Goal: Information Seeking & Learning: Learn about a topic

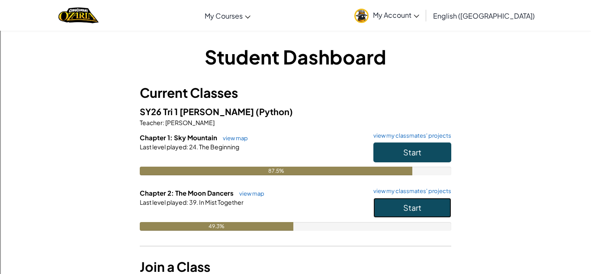
click at [387, 214] on button "Start" at bounding box center [412, 208] width 78 height 20
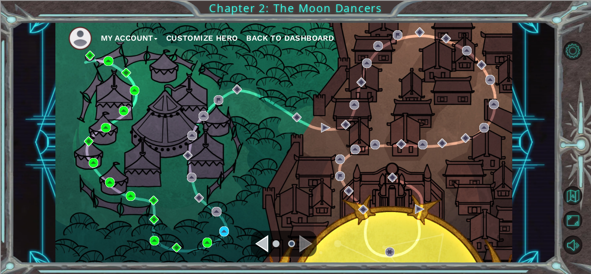
click at [218, 216] on div "My Account Customize Hero Back to Dashboard" at bounding box center [283, 142] width 457 height 241
click at [224, 227] on img at bounding box center [224, 231] width 10 height 10
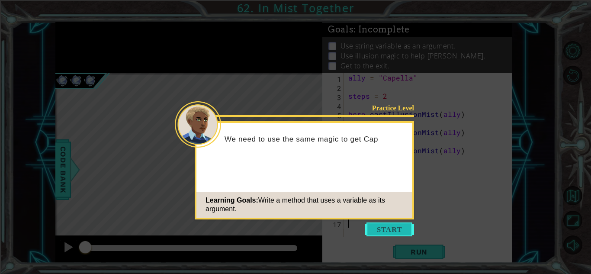
click at [373, 230] on button "Start" at bounding box center [388, 229] width 49 height 14
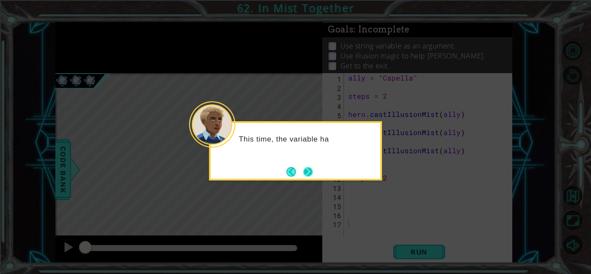
click at [306, 174] on button "Next" at bounding box center [308, 171] width 10 height 10
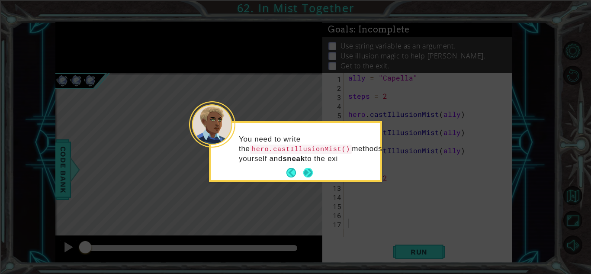
click at [307, 172] on button "Next" at bounding box center [308, 173] width 10 height 10
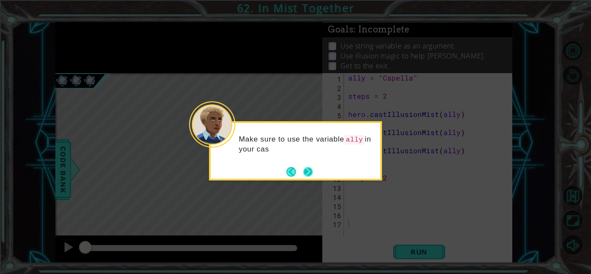
click at [307, 170] on button "Next" at bounding box center [308, 172] width 10 height 10
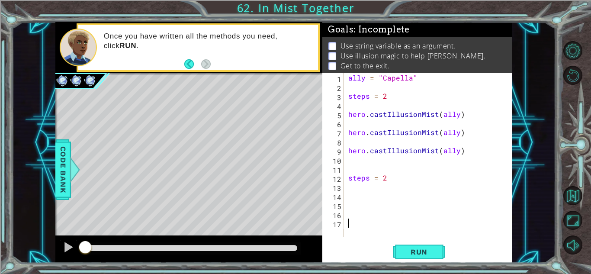
click at [369, 124] on div "ally = "Capella" steps = 2 hero . castIllusionMist ( ally ) hero . castIllusion…" at bounding box center [430, 164] width 168 height 182
click at [67, 246] on div at bounding box center [68, 246] width 11 height 11
click at [413, 250] on span "Run" at bounding box center [419, 251] width 34 height 9
click at [417, 253] on span "Run" at bounding box center [419, 251] width 34 height 9
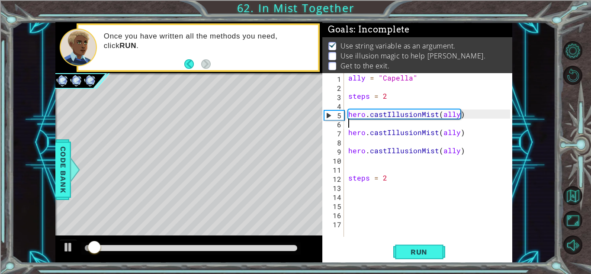
scroll to position [1, 0]
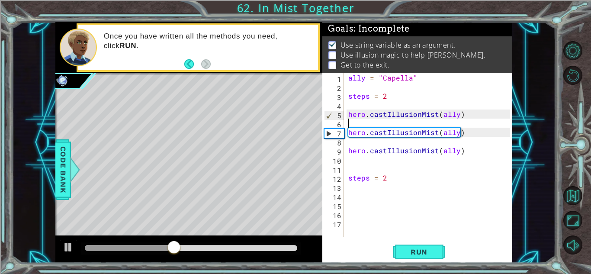
click at [157, 155] on div "Level Map" at bounding box center [254, 200] width 399 height 255
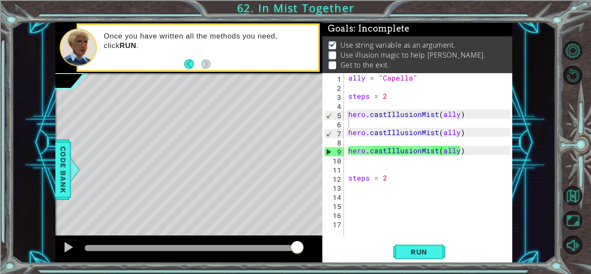
click at [214, 153] on div "Level Map" at bounding box center [254, 200] width 399 height 255
type textarea "hero.castIllusionMist(ally)"
click at [463, 148] on div "ally = "Capella" steps = 2 hero . castIllusionMist ( ally ) hero . castIllusion…" at bounding box center [430, 164] width 168 height 182
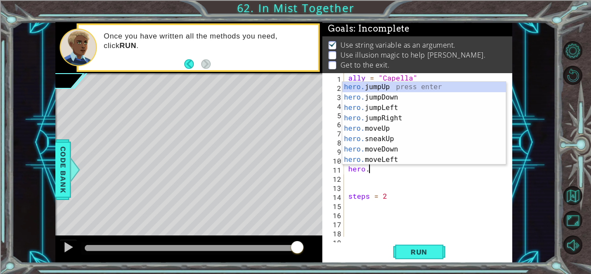
scroll to position [0, 1]
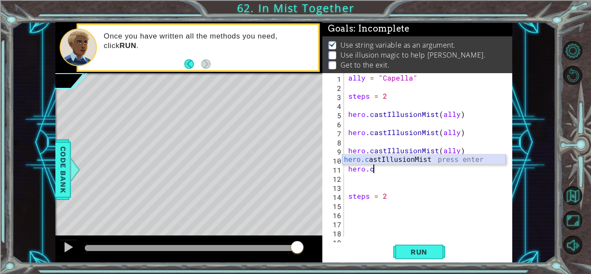
click at [485, 160] on div "hero.c astIllusionMist press enter" at bounding box center [423, 169] width 163 height 31
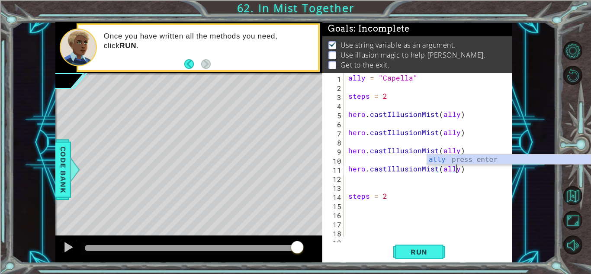
scroll to position [0, 6]
click at [400, 196] on div "ally = "Capella" steps = 2 hero . castIllusionMist ( ally ) hero . castIllusion…" at bounding box center [430, 164] width 168 height 182
type textarea "steps = 2"
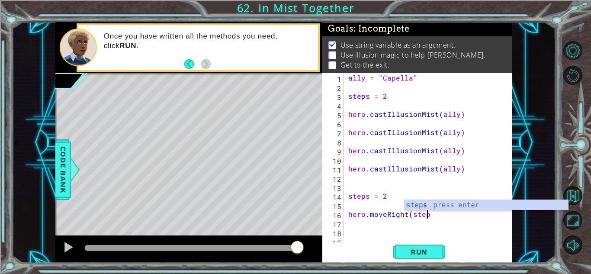
scroll to position [0, 5]
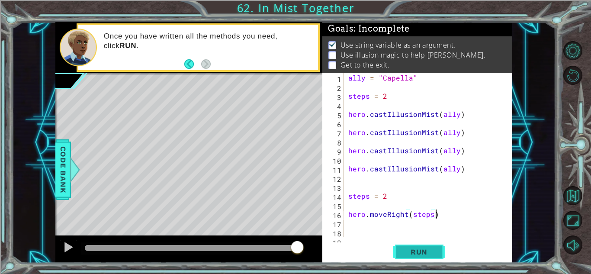
type textarea "hero.moveRight(steps)"
click at [422, 255] on span "Run" at bounding box center [419, 251] width 34 height 9
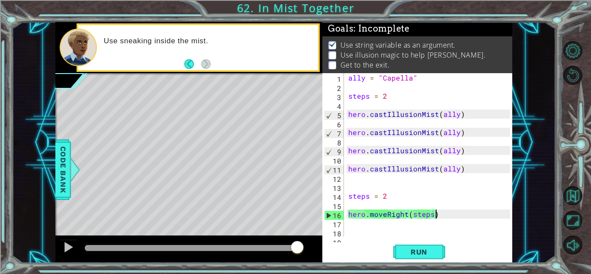
click at [405, 123] on div "ally = "Capella" steps = 2 hero . castIllusionMist ( ally ) hero . castIllusion…" at bounding box center [430, 164] width 168 height 182
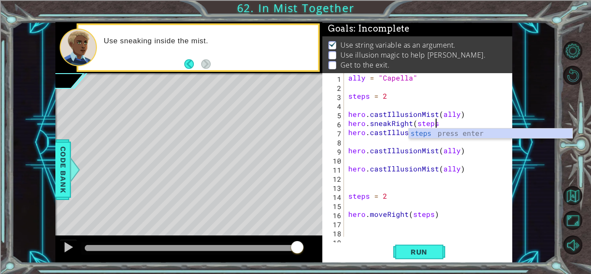
scroll to position [0, 5]
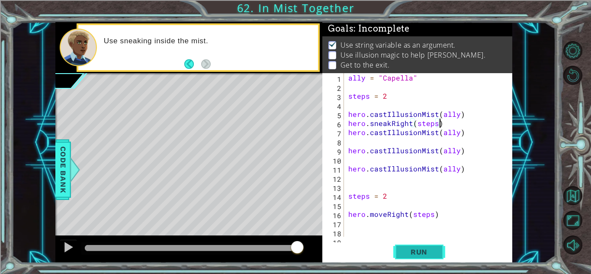
type textarea "hero.sneakRight(steps)"
click at [427, 252] on span "Run" at bounding box center [419, 251] width 34 height 9
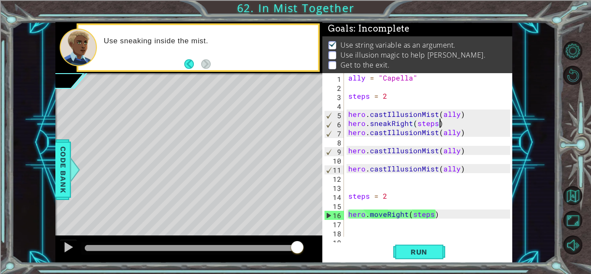
click at [365, 141] on div "ally = "Capella" steps = 2 hero . castIllusionMist ( ally ) hero . sneakRight (…" at bounding box center [430, 164] width 168 height 182
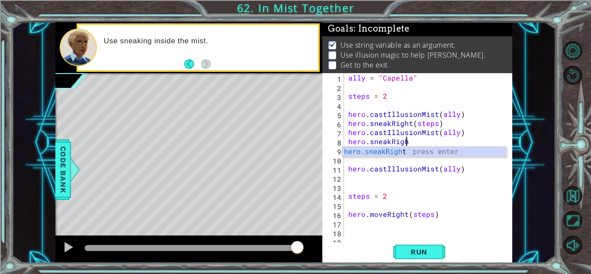
scroll to position [0, 3]
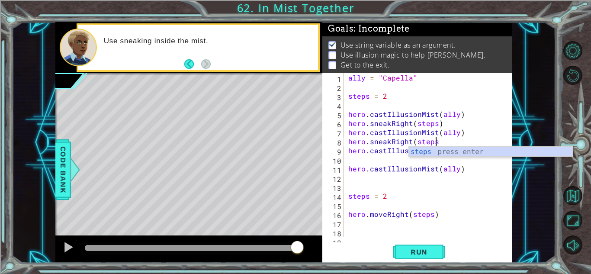
type textarea "hero.sneakRight(steps)"
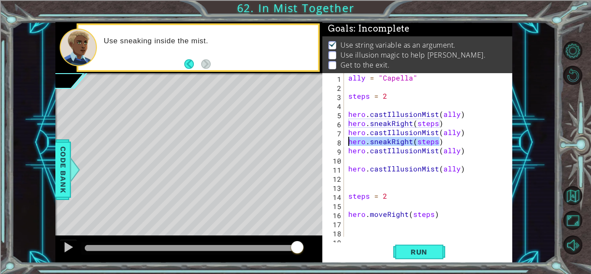
drag, startPoint x: 444, startPoint y: 143, endPoint x: 336, endPoint y: 143, distance: 107.2
click at [336, 143] on div "hero.sneakRight(steps) 1 2 3 4 5 6 7 8 9 10 11 12 13 14 15 16 17 18 19 ally = "…" at bounding box center [416, 154] width 188 height 163
paste textarea "Code Area"
click at [361, 162] on div "ally = "Capella" steps = 2 hero . castIllusionMist ( ally ) hero . sneakRight (…" at bounding box center [430, 164] width 168 height 182
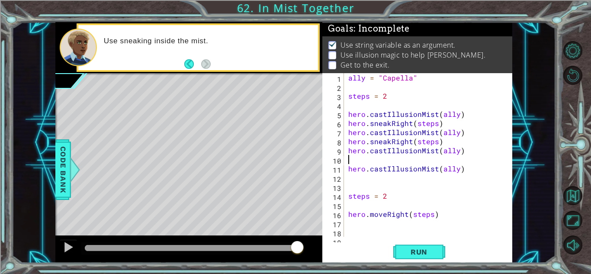
paste textarea "hero.sneakRight(steps)"
type textarea "hero.sneakRight(steps)"
click at [436, 253] on button "Run" at bounding box center [419, 251] width 52 height 19
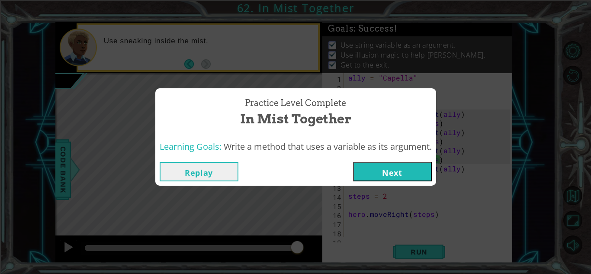
click at [392, 179] on button "Next" at bounding box center [392, 171] width 79 height 19
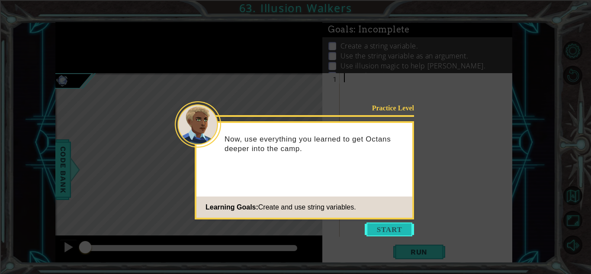
click at [374, 228] on button "Start" at bounding box center [388, 229] width 49 height 14
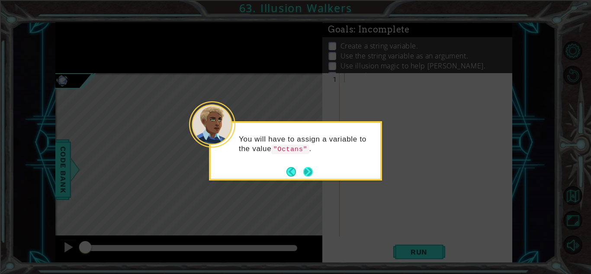
click at [307, 173] on button "Next" at bounding box center [308, 172] width 10 height 10
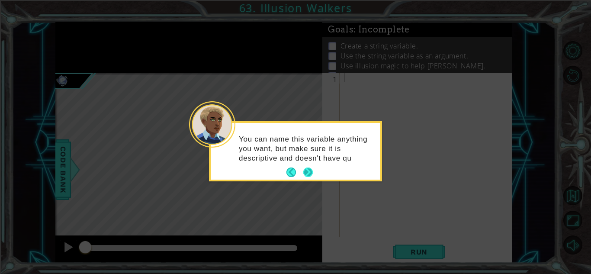
click at [306, 172] on button "Next" at bounding box center [308, 172] width 10 height 10
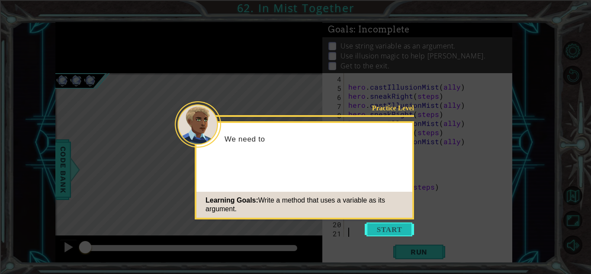
scroll to position [27, 0]
click at [379, 226] on button "Start" at bounding box center [388, 229] width 49 height 14
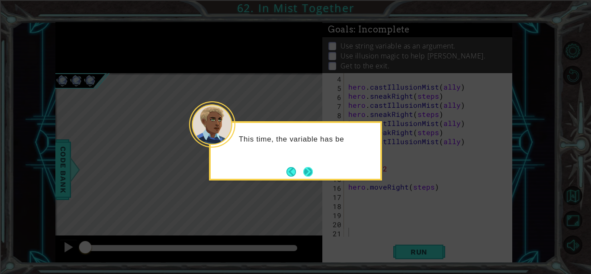
click at [310, 168] on button "Next" at bounding box center [308, 172] width 10 height 10
click at [309, 168] on button "Next" at bounding box center [308, 171] width 10 height 10
click at [309, 168] on button "Next" at bounding box center [308, 172] width 10 height 10
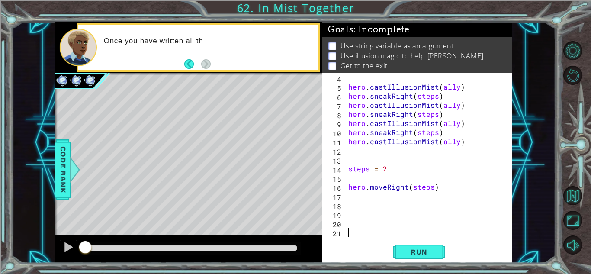
scroll to position [0, 0]
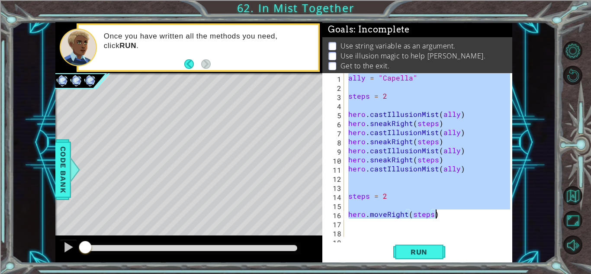
drag, startPoint x: 347, startPoint y: 79, endPoint x: 434, endPoint y: 214, distance: 160.4
click at [434, 214] on div "ally = "Capella" steps = 2 hero . castIllusionMist ( ally ) hero . sneakRight (…" at bounding box center [430, 164] width 168 height 182
type textarea "hero.moveRight(steps)"
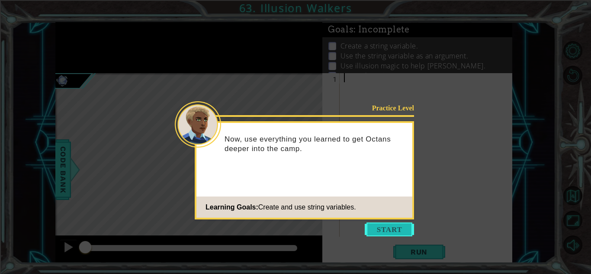
click at [385, 230] on button "Start" at bounding box center [388, 229] width 49 height 14
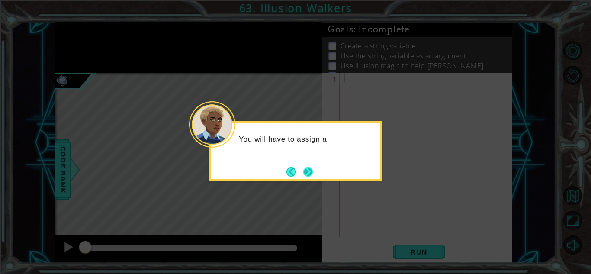
click at [305, 167] on button "Next" at bounding box center [308, 172] width 10 height 10
click at [306, 167] on button "Next" at bounding box center [308, 172] width 10 height 10
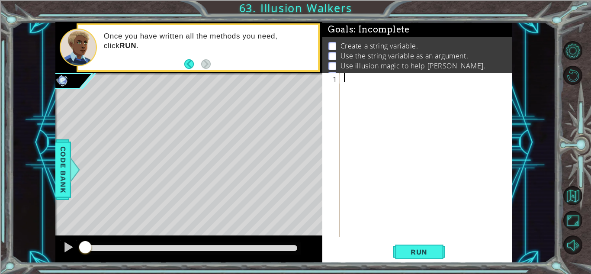
paste textarea "hero.moveRight(steps)"
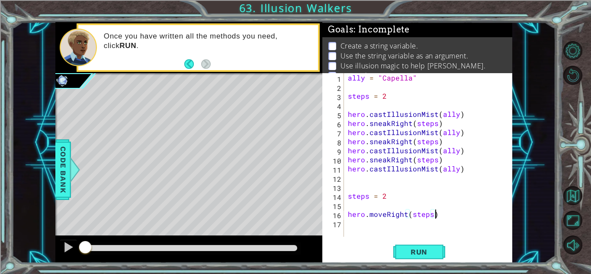
click at [410, 79] on div "ally = "Capella" steps = 2 hero . castIllusionMist ( ally ) hero . sneakRight (…" at bounding box center [430, 164] width 168 height 182
click at [408, 125] on div "ally = "Octans" steps = 2 hero . castIllusionMist ( ally ) hero . sneakRight ( …" at bounding box center [430, 164] width 168 height 182
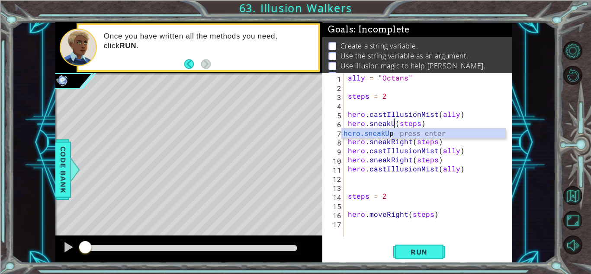
type textarea "hero.sneakUp(steps)"
click at [415, 175] on div "ally = "Octans" steps = 2 hero . castIllusionMist ( ally ) hero . sneakUp ( ste…" at bounding box center [430, 164] width 168 height 182
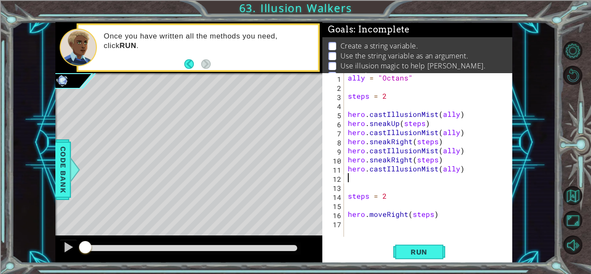
scroll to position [0, 0]
click at [410, 143] on div "ally = "Octans" steps = 2 hero . castIllusionMist ( ally ) hero . sneakUp ( ste…" at bounding box center [430, 164] width 168 height 182
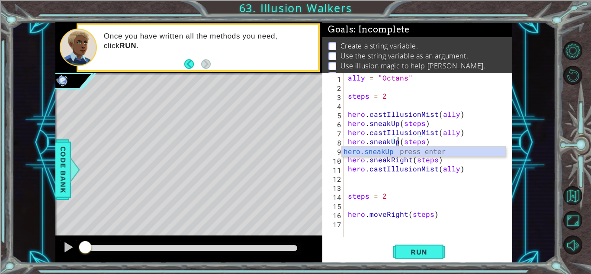
scroll to position [0, 3]
click at [409, 163] on div "ally = "Octans" steps = 2 hero . castIllusionMist ( ally ) hero . sneakUp ( ste…" at bounding box center [430, 164] width 168 height 182
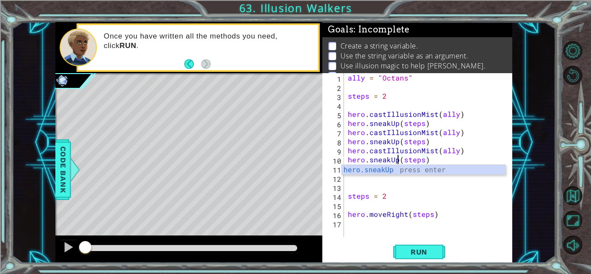
click at [457, 136] on div "ally = "Octans" steps = 2 hero . castIllusionMist ( ally ) hero . sneakUp ( ste…" at bounding box center [430, 164] width 168 height 182
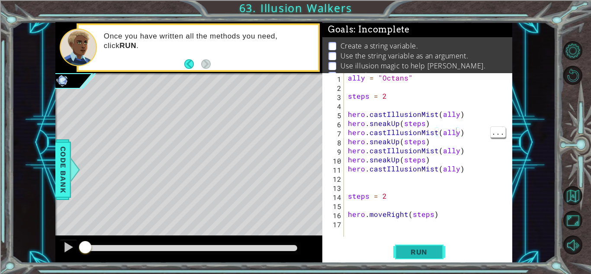
click at [412, 257] on button "Run" at bounding box center [419, 251] width 52 height 19
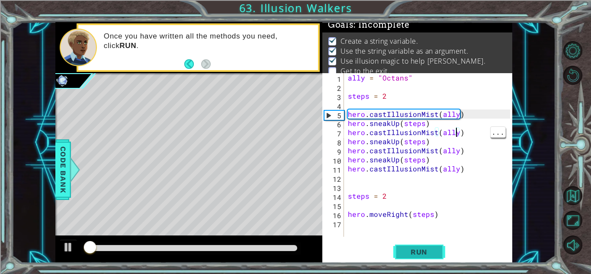
scroll to position [6, 0]
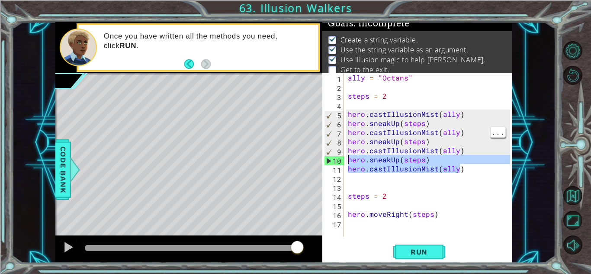
drag, startPoint x: 467, startPoint y: 165, endPoint x: 348, endPoint y: 162, distance: 118.9
click at [348, 162] on div "ally = "Octans" steps = 2 hero . castIllusionMist ( ally ) hero . sneakUp ( ste…" at bounding box center [430, 164] width 168 height 182
type textarea "hero.sneakUp(steps) hero.castIllusionMist(ally)"
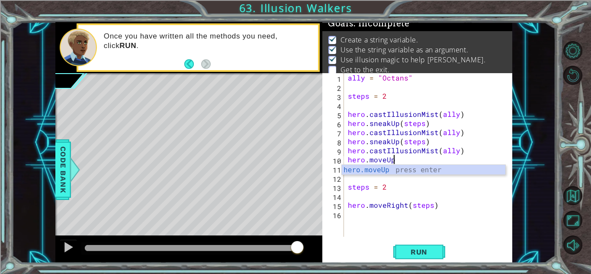
scroll to position [0, 3]
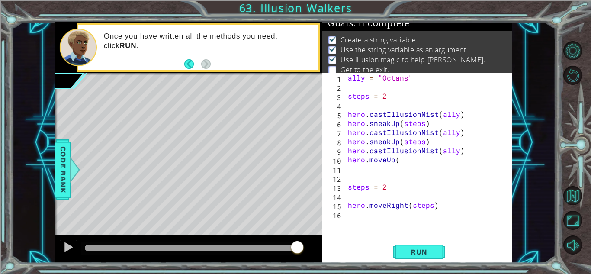
type textarea "hero.moveUp()"
click at [356, 172] on div "ally = "Octans" steps = 2 hero . castIllusionMist ( ally ) hero . sneakUp ( ste…" at bounding box center [430, 164] width 168 height 182
type textarea "hero.moveRight(steps)"
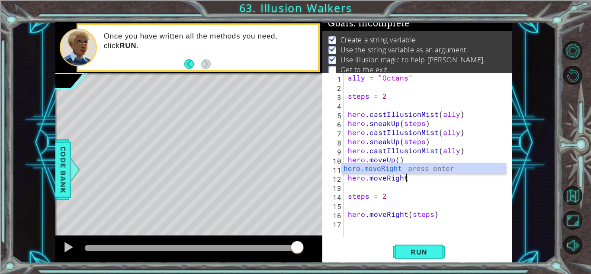
scroll to position [0, 3]
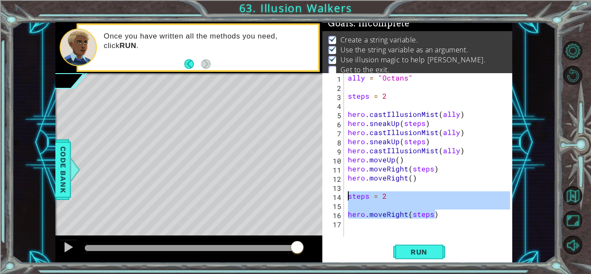
drag, startPoint x: 445, startPoint y: 217, endPoint x: 328, endPoint y: 198, distance: 118.8
click at [328, 198] on div "hero.moveRight() 1 2 3 4 5 6 7 8 9 10 11 12 13 14 15 16 17 ally = "Octans" step…" at bounding box center [416, 154] width 188 height 163
type textarea "steps = 2"
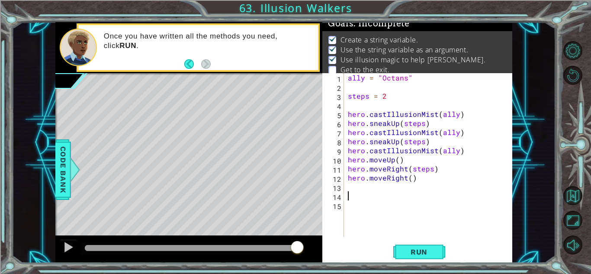
scroll to position [0, 0]
click at [425, 256] on button "Run" at bounding box center [419, 251] width 52 height 19
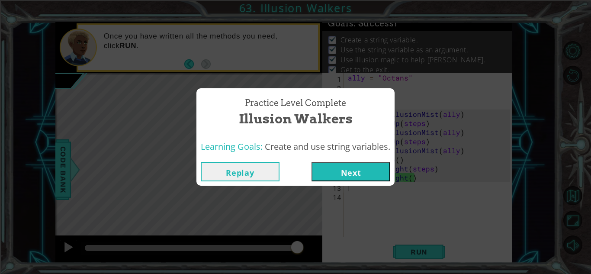
click at [375, 170] on button "Next" at bounding box center [350, 171] width 79 height 19
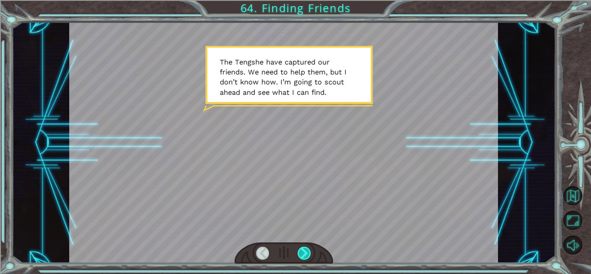
click at [310, 253] on div at bounding box center [303, 252] width 13 height 13
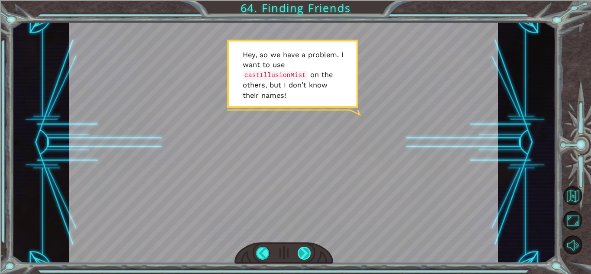
click at [304, 255] on div at bounding box center [303, 252] width 13 height 13
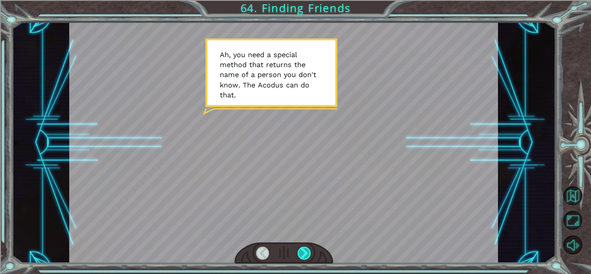
click at [308, 251] on div at bounding box center [303, 252] width 13 height 13
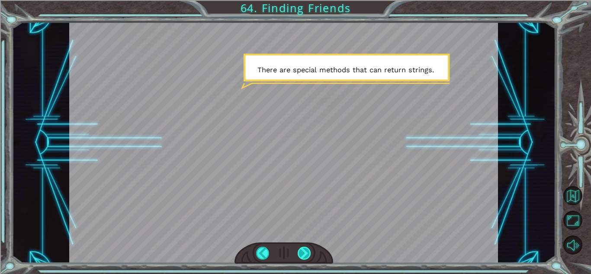
click at [301, 258] on div at bounding box center [303, 252] width 13 height 13
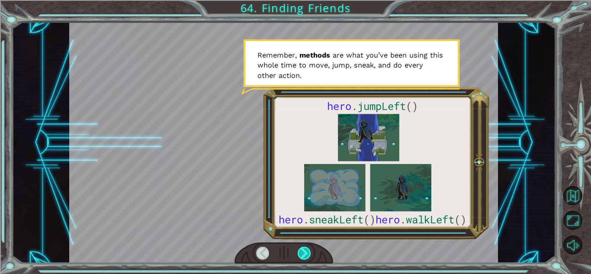
click at [304, 254] on div at bounding box center [303, 252] width 13 height 13
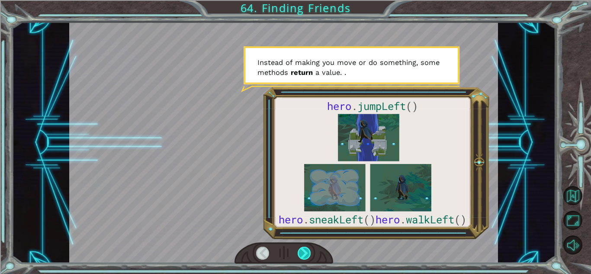
click at [308, 255] on div at bounding box center [303, 252] width 13 height 13
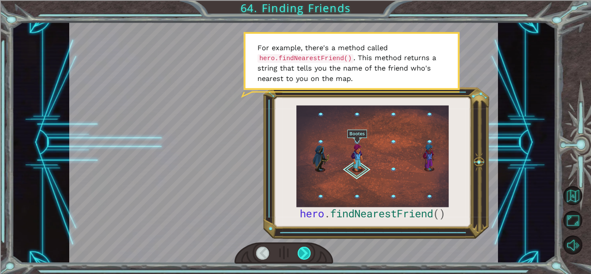
click at [303, 253] on div at bounding box center [303, 252] width 13 height 13
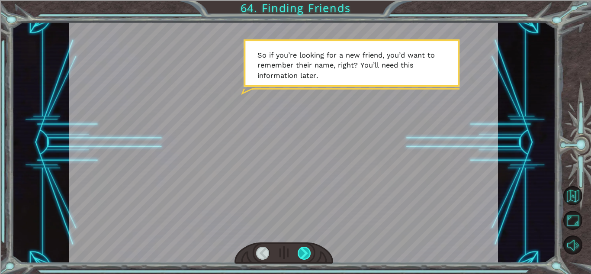
click at [299, 252] on div at bounding box center [303, 252] width 13 height 13
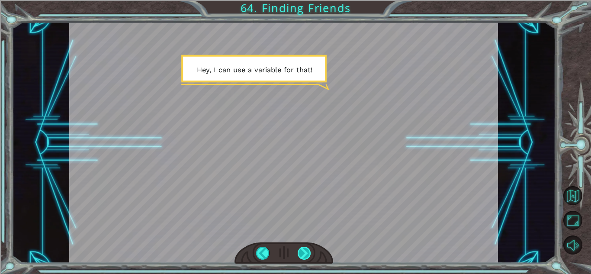
click at [299, 252] on div at bounding box center [303, 252] width 13 height 13
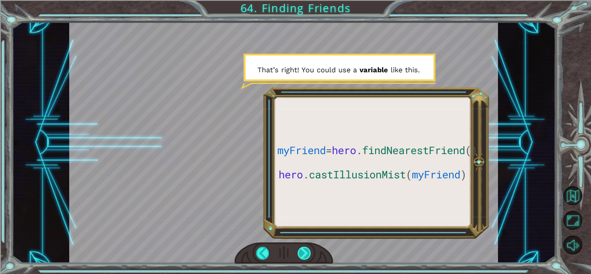
click at [299, 252] on div at bounding box center [303, 252] width 13 height 13
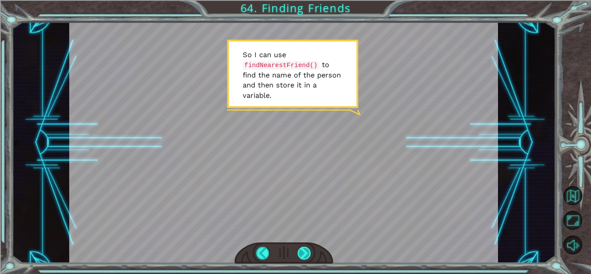
click at [299, 252] on div at bounding box center [303, 252] width 13 height 13
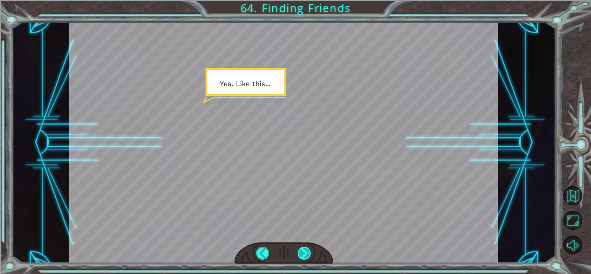
click at [299, 252] on div at bounding box center [303, 252] width 13 height 13
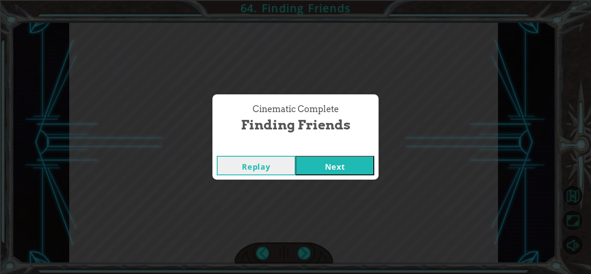
click at [334, 168] on button "Next" at bounding box center [334, 165] width 79 height 19
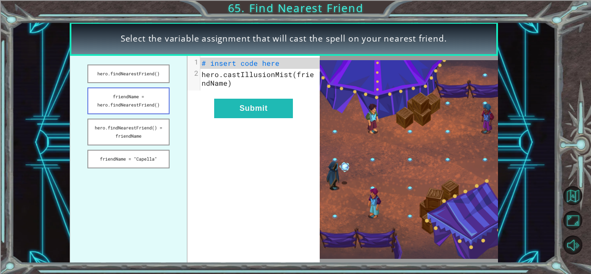
click at [113, 104] on button "friendName = hero.findNearestFriend()" at bounding box center [128, 100] width 82 height 27
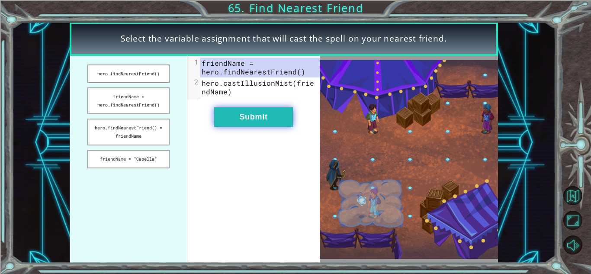
click at [237, 119] on button "Submit" at bounding box center [253, 116] width 79 height 19
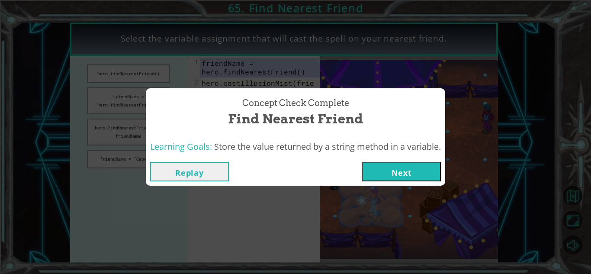
click at [396, 176] on button "Next" at bounding box center [401, 171] width 79 height 19
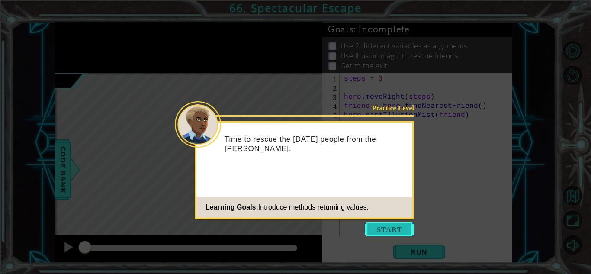
click at [381, 223] on button "Start" at bounding box center [388, 229] width 49 height 14
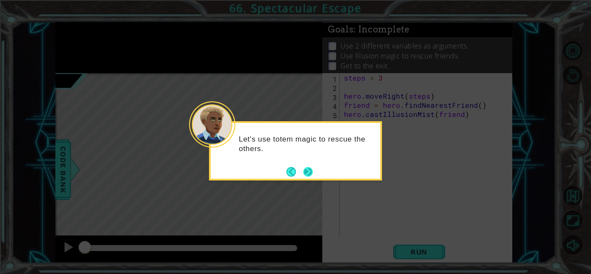
click at [309, 172] on button "Next" at bounding box center [308, 172] width 10 height 10
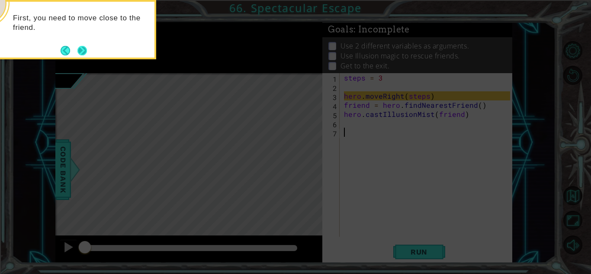
click at [81, 53] on button "Next" at bounding box center [82, 51] width 10 height 10
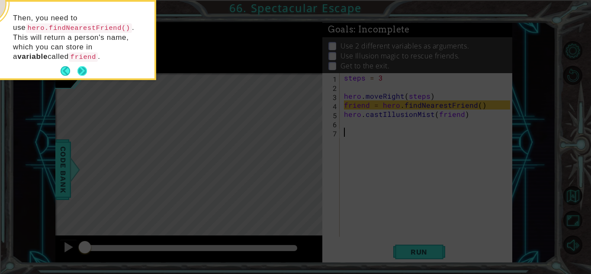
click at [81, 68] on button "Next" at bounding box center [82, 71] width 10 height 10
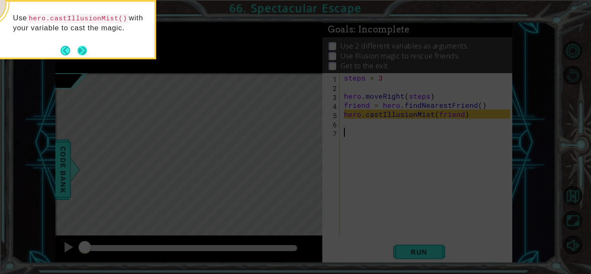
click at [81, 54] on button "Next" at bounding box center [82, 51] width 10 height 10
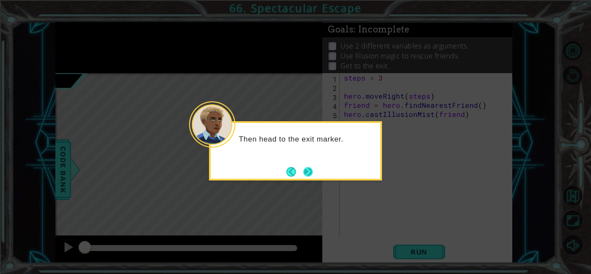
click at [307, 172] on button "Next" at bounding box center [308, 172] width 10 height 10
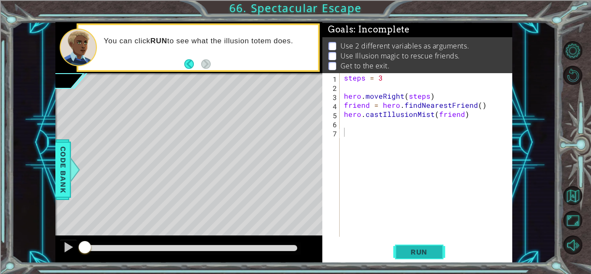
click at [422, 252] on span "Run" at bounding box center [419, 251] width 34 height 9
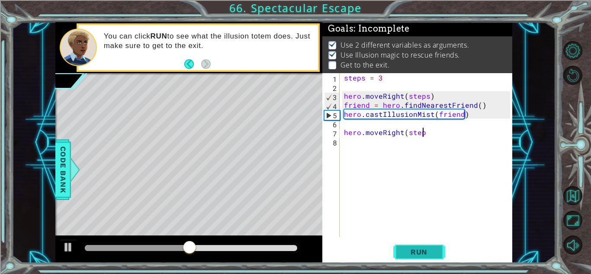
scroll to position [0, 5]
type textarea "hero.moveRight(steps)"
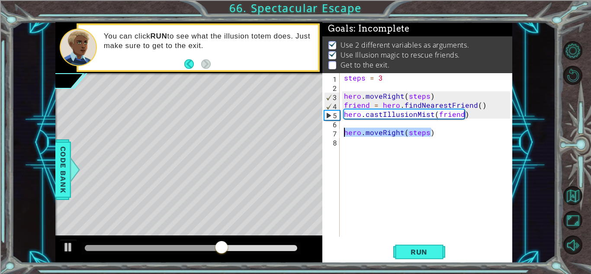
drag, startPoint x: 436, startPoint y: 134, endPoint x: 332, endPoint y: 134, distance: 104.6
click at [332, 134] on div "hero.moveRight(steps) 1 2 3 4 5 6 7 8 steps = 3 hero . moveRight ( steps ) frie…" at bounding box center [416, 154] width 188 height 163
click at [381, 151] on div "steps = 3 hero . moveRight ( steps ) friend = hero . findNearestFriend ( ) hero…" at bounding box center [428, 164] width 172 height 182
paste textarea "hero.moveRight(steps)"
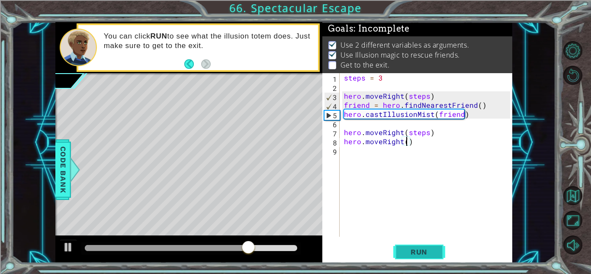
type textarea "hero.moveRight()"
click at [428, 256] on button "Run" at bounding box center [419, 251] width 52 height 19
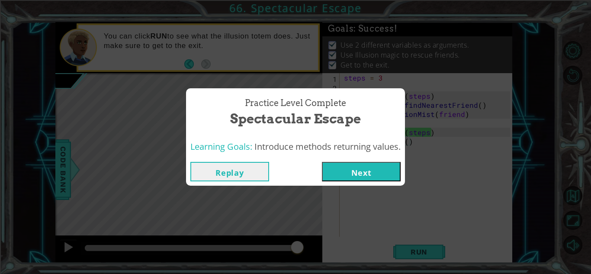
click at [348, 172] on button "Next" at bounding box center [361, 171] width 79 height 19
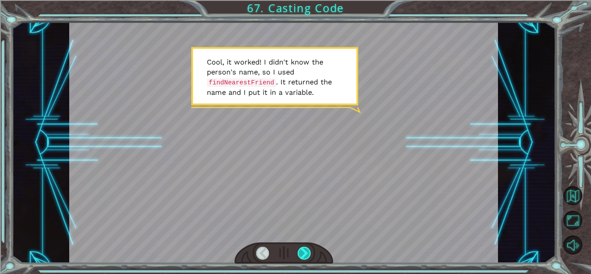
click at [300, 249] on div at bounding box center [303, 252] width 13 height 13
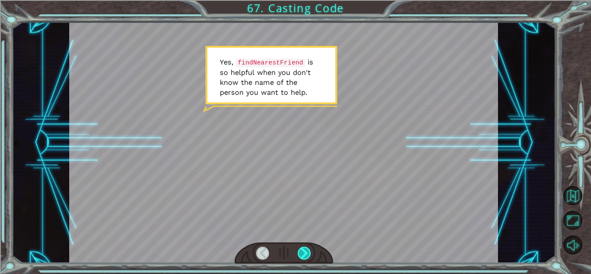
click at [300, 249] on div at bounding box center [303, 252] width 13 height 13
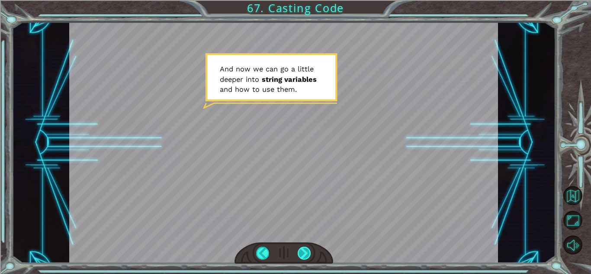
click at [300, 249] on div at bounding box center [303, 252] width 13 height 13
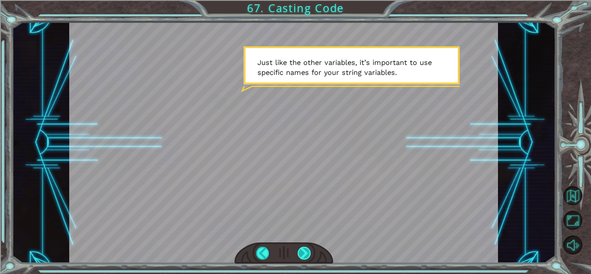
click at [300, 249] on div at bounding box center [303, 252] width 13 height 13
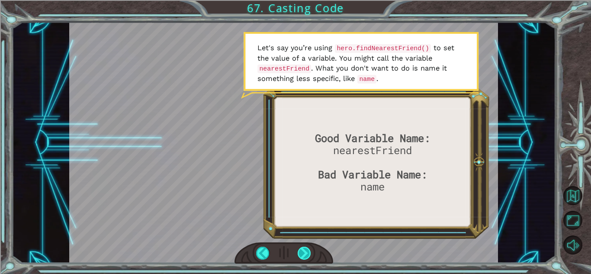
click at [300, 249] on div at bounding box center [303, 252] width 13 height 13
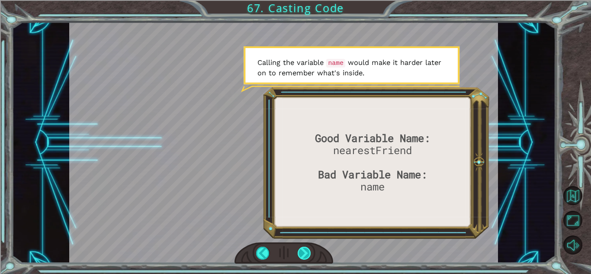
click at [300, 249] on div at bounding box center [303, 252] width 13 height 13
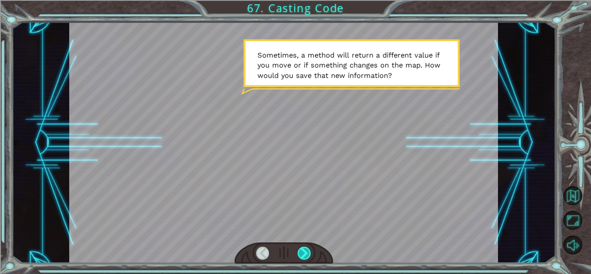
click at [300, 249] on div at bounding box center [303, 252] width 13 height 13
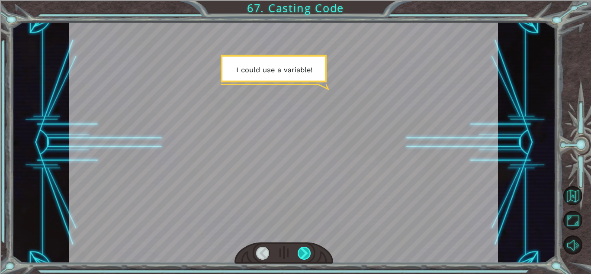
click at [300, 249] on div at bounding box center [303, 252] width 13 height 13
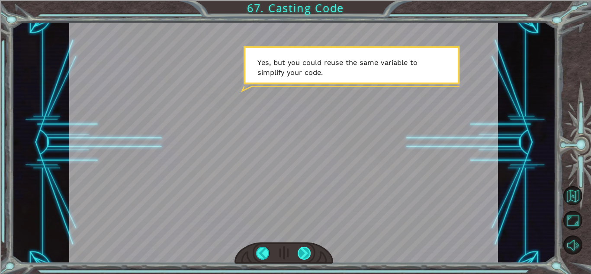
click at [300, 249] on div at bounding box center [303, 252] width 13 height 13
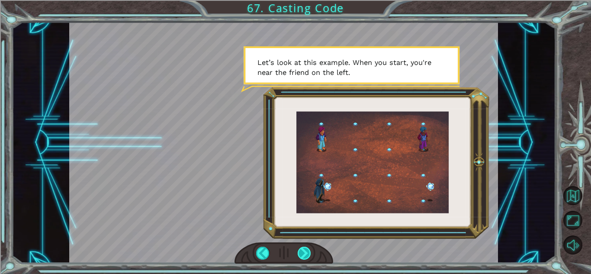
click at [300, 249] on div at bounding box center [303, 252] width 13 height 13
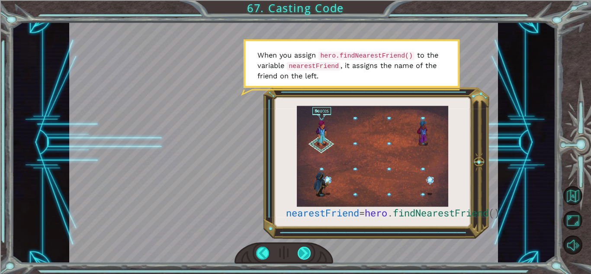
click at [300, 249] on div at bounding box center [303, 252] width 13 height 13
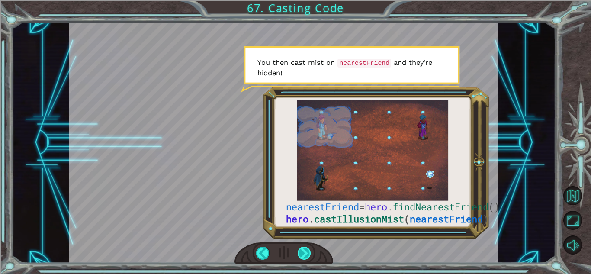
click at [300, 249] on div at bounding box center [303, 252] width 13 height 13
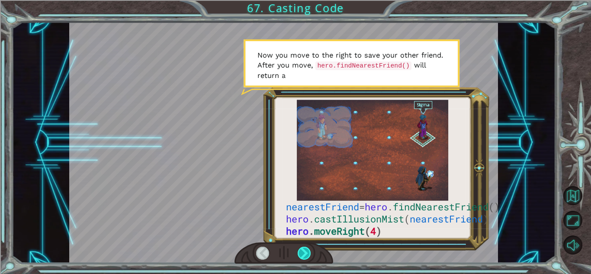
click at [300, 249] on div at bounding box center [303, 252] width 13 height 13
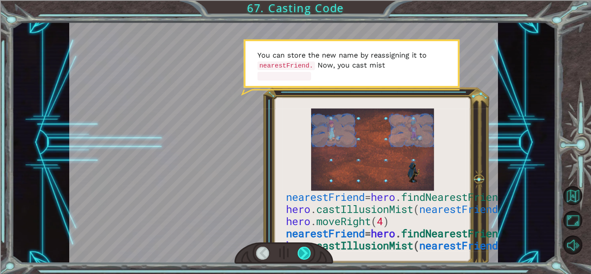
click at [300, 249] on div at bounding box center [303, 252] width 13 height 13
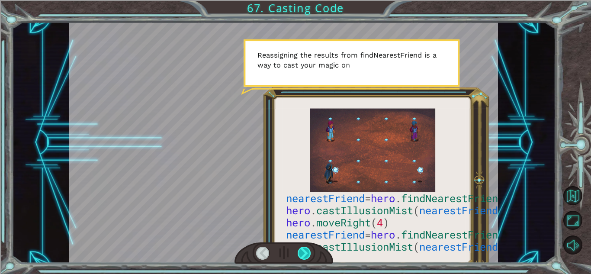
click at [300, 249] on div at bounding box center [303, 252] width 13 height 13
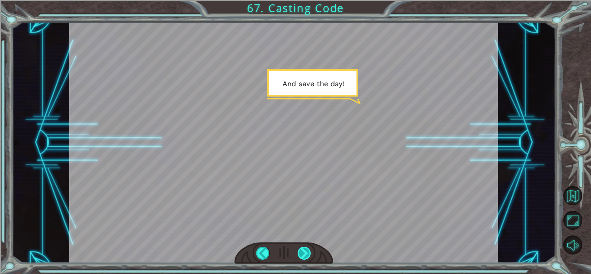
click at [300, 249] on div at bounding box center [303, 252] width 13 height 13
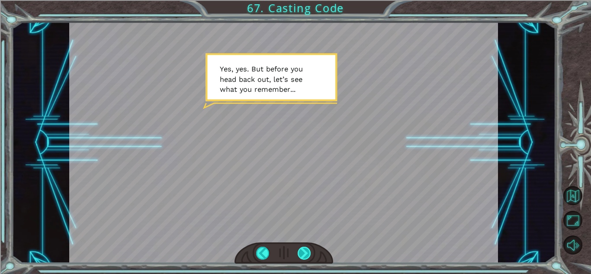
click at [300, 249] on div at bounding box center [303, 252] width 13 height 13
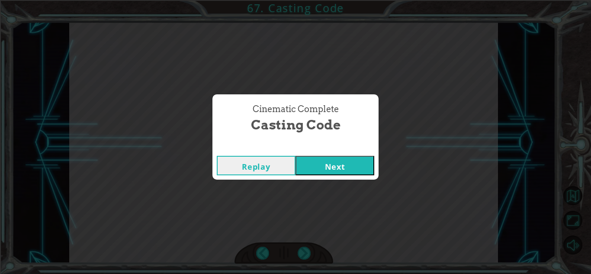
click at [323, 172] on button "Next" at bounding box center [334, 165] width 79 height 19
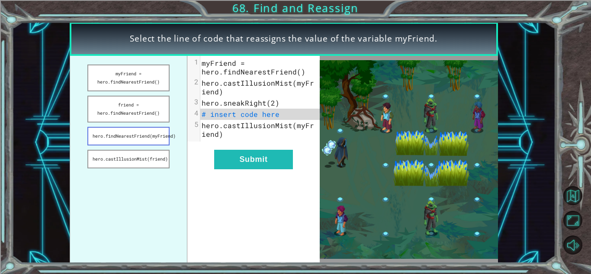
click at [124, 134] on button "hero.findNearestFriend(myFriend)" at bounding box center [128, 136] width 82 height 19
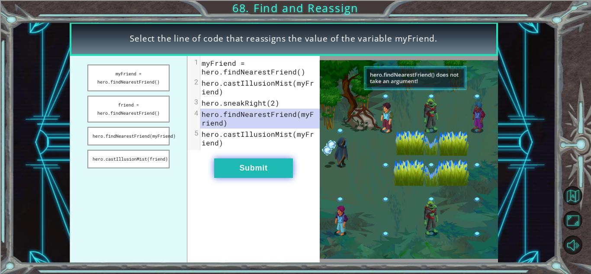
click at [259, 170] on button "Submit" at bounding box center [253, 167] width 79 height 19
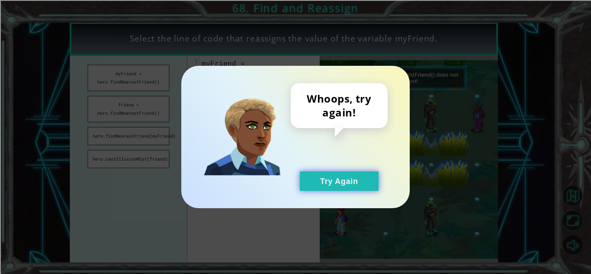
click at [310, 182] on button "Try Again" at bounding box center [339, 180] width 79 height 19
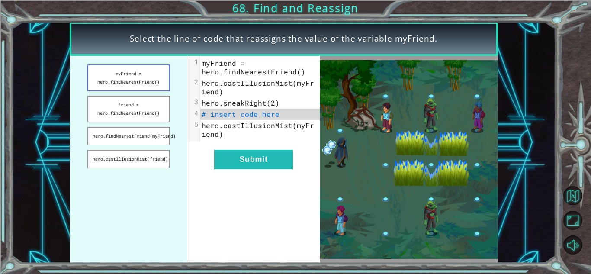
click at [99, 69] on button "myFriend = hero.findNearestFriend()" at bounding box center [128, 77] width 82 height 27
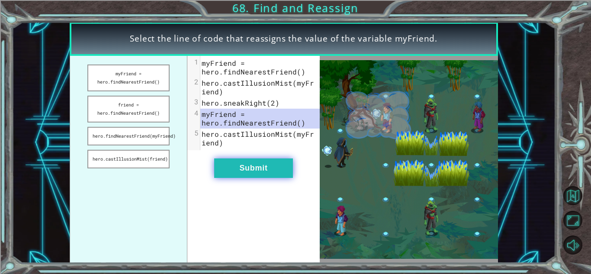
click at [231, 159] on button "Submit" at bounding box center [253, 167] width 79 height 19
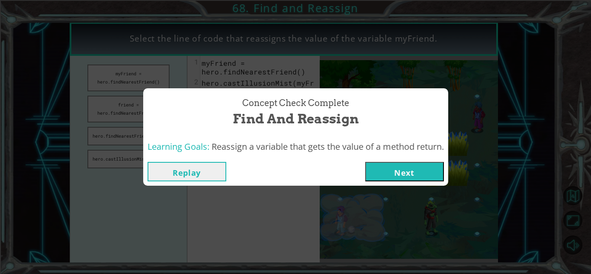
click at [370, 173] on button "Next" at bounding box center [404, 171] width 79 height 19
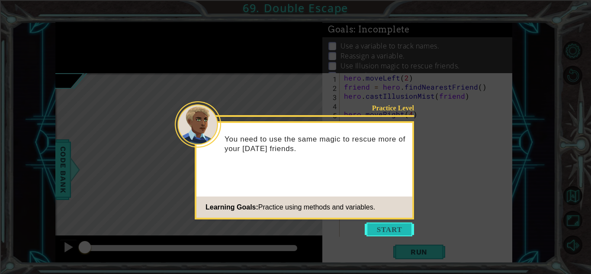
click at [390, 229] on button "Start" at bounding box center [388, 229] width 49 height 14
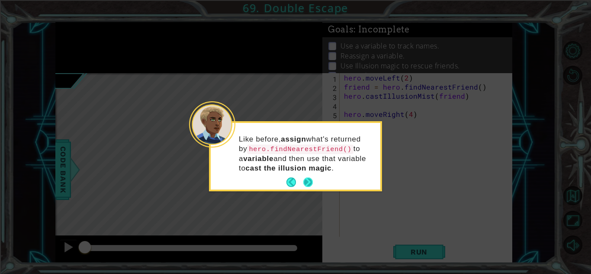
click at [313, 183] on button "Next" at bounding box center [308, 182] width 10 height 10
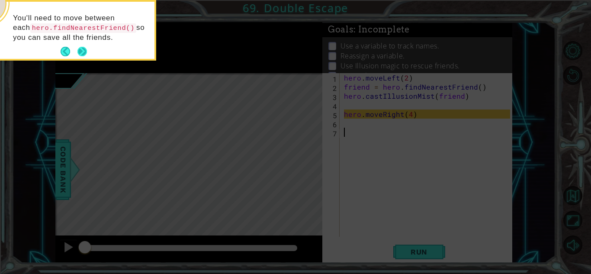
click at [86, 53] on button "Next" at bounding box center [82, 52] width 10 height 10
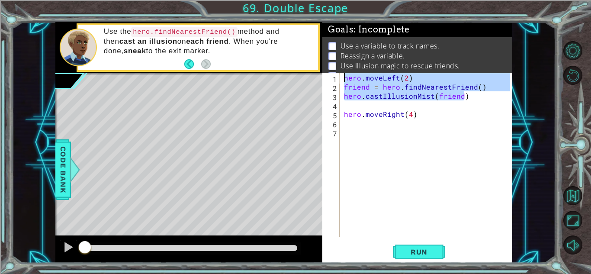
drag, startPoint x: 471, startPoint y: 97, endPoint x: 306, endPoint y: 69, distance: 167.1
click at [306, 69] on div "1 ההההההההההההההההההההההההההההההההההההההההההההההההההההההההההההההההההההההההההההה…" at bounding box center [283, 142] width 457 height 241
type textarea "hero.moveLeft(2) friend = hero.findNearestFriend()"
click at [348, 131] on div "hero . moveLeft ( 2 ) friend = hero . findNearestFriend ( ) hero . castIllusion…" at bounding box center [428, 164] width 172 height 182
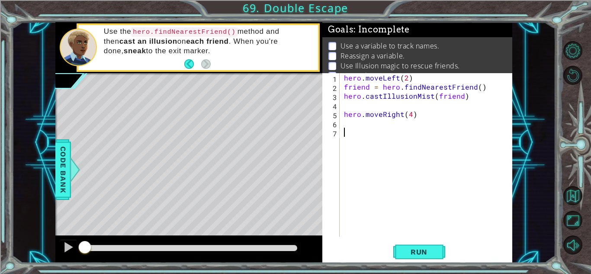
paste textarea "hero.castIllusionMist(friend)"
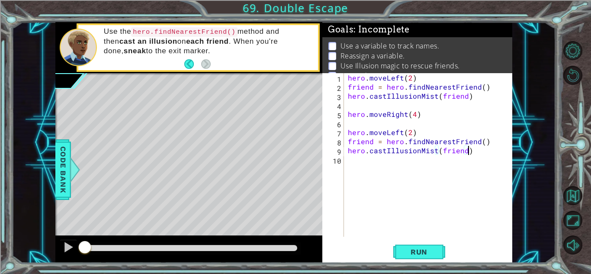
click at [432, 128] on div "hero . moveLeft ( 2 ) friend = hero . findNearestFriend ( ) hero . castIllusion…" at bounding box center [430, 164] width 168 height 182
type textarea "hero.moveLeft(2)"
drag, startPoint x: 425, startPoint y: 131, endPoint x: 336, endPoint y: 134, distance: 89.1
click at [336, 134] on div "hero.moveLeft(2) 1 2 3 4 5 6 7 8 9 10 hero . moveLeft ( 2 ) friend = hero . fin…" at bounding box center [416, 154] width 188 height 163
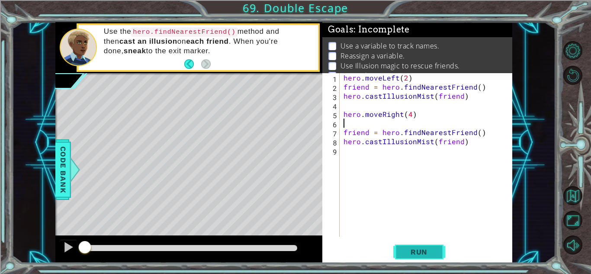
click at [423, 250] on span "Run" at bounding box center [419, 251] width 34 height 9
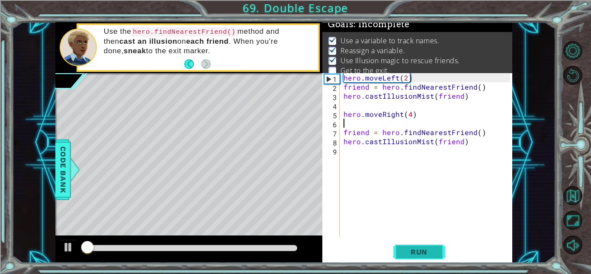
scroll to position [6, 0]
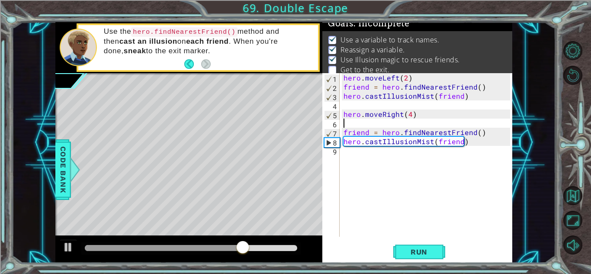
click at [348, 148] on div "hero . moveLeft ( 2 ) friend = hero . findNearestFriend ( ) hero . castIllusion…" at bounding box center [428, 164] width 172 height 182
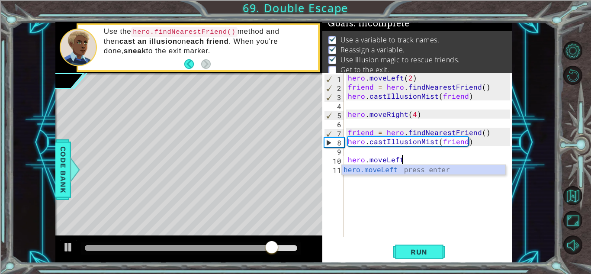
scroll to position [0, 3]
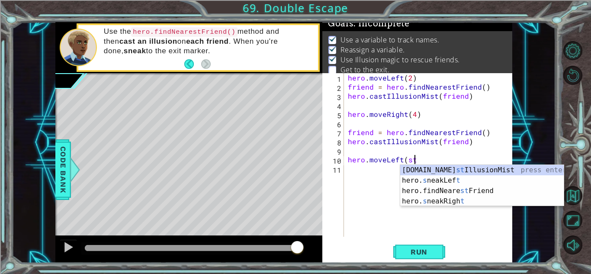
type textarea "hero.moveLeft(ste"
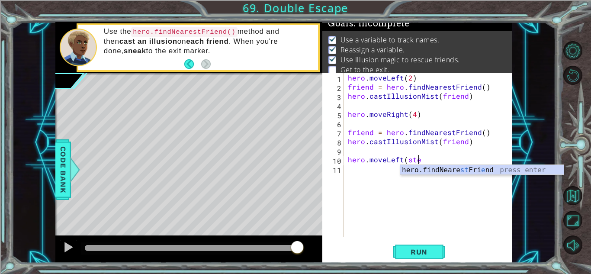
scroll to position [0, 4]
click at [405, 151] on div "hero . moveLeft ( 2 ) friend = hero . findNearestFriend ( ) hero . castIllusion…" at bounding box center [430, 164] width 168 height 182
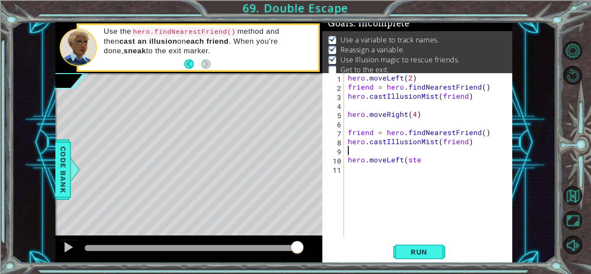
scroll to position [0, 0]
click at [377, 155] on div "hero . moveLeft ( 2 ) friend = hero . findNearestFriend ( ) hero . castIllusion…" at bounding box center [430, 164] width 168 height 182
click at [444, 179] on div "hero . moveLeft ( 2 ) friend = hero . findNearestFriend ( ) hero . castIllusion…" at bounding box center [430, 164] width 168 height 182
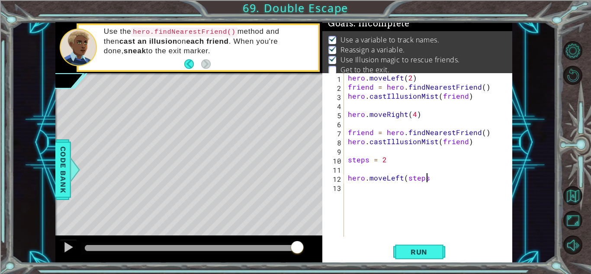
type textarea "hero.moveLeft(steps)"
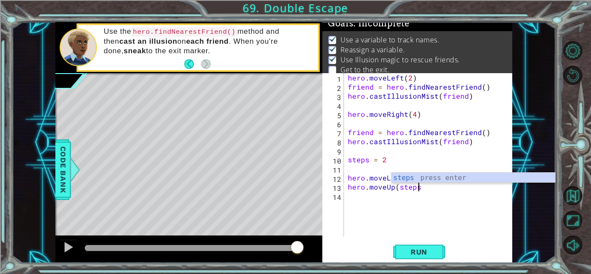
scroll to position [0, 4]
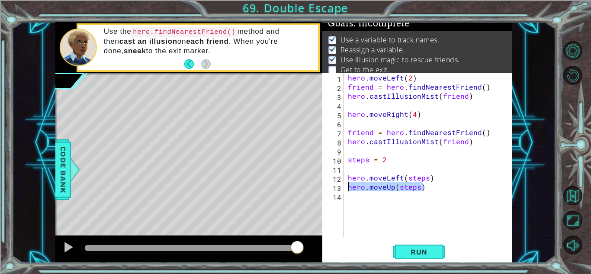
drag, startPoint x: 439, startPoint y: 186, endPoint x: 341, endPoint y: 185, distance: 98.1
click at [341, 185] on div "hero.moveUp(steps) 1 2 3 4 5 6 7 8 9 10 11 12 13 14 hero . moveLeft ( 2 ) frien…" at bounding box center [416, 154] width 188 height 163
paste textarea "Code Area"
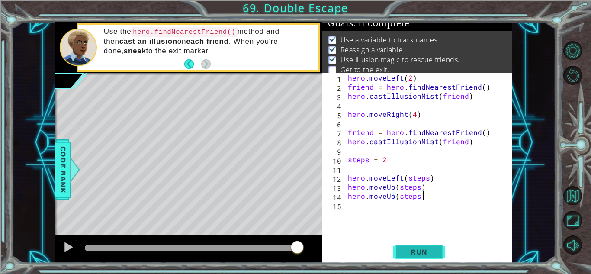
type textarea "hero.moveUp(steps)"
click at [430, 248] on span "Run" at bounding box center [419, 251] width 34 height 9
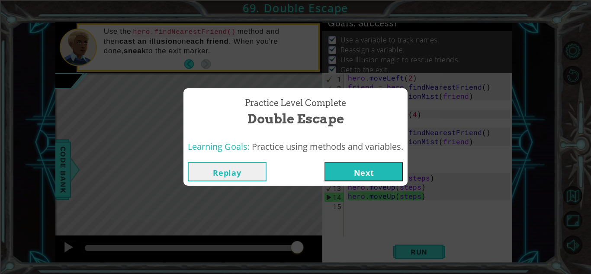
click at [363, 178] on button "Next" at bounding box center [363, 171] width 79 height 19
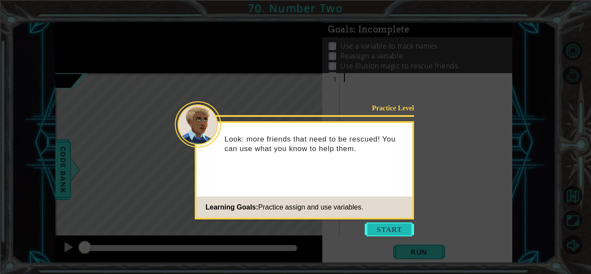
click at [384, 234] on button "Start" at bounding box center [388, 229] width 49 height 14
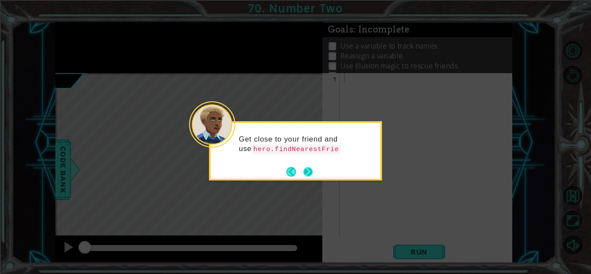
click at [308, 171] on button "Next" at bounding box center [308, 172] width 10 height 10
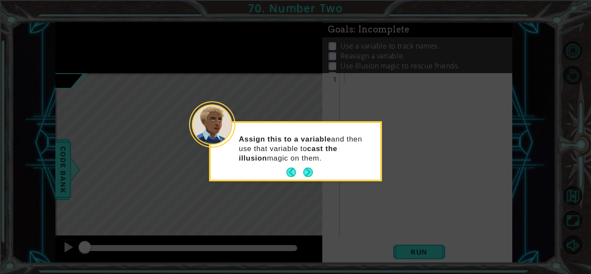
click at [308, 171] on button "Next" at bounding box center [308, 172] width 10 height 10
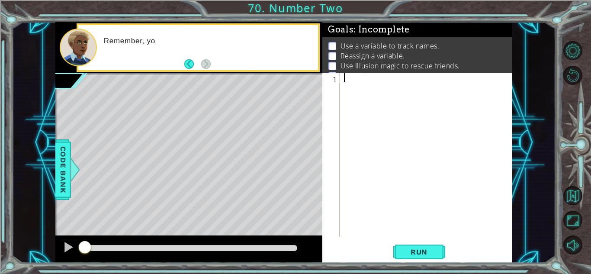
click at [308, 171] on div "Level Map" at bounding box center [254, 200] width 399 height 255
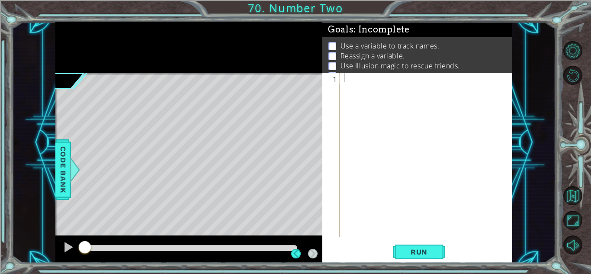
scroll to position [12, 0]
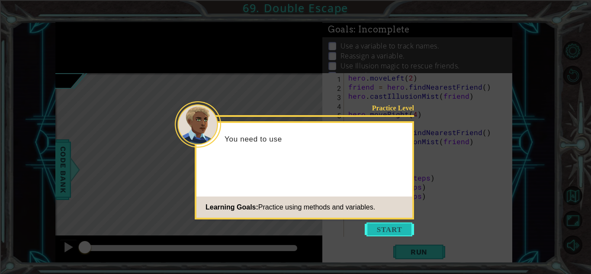
click at [376, 230] on button "Start" at bounding box center [388, 229] width 49 height 14
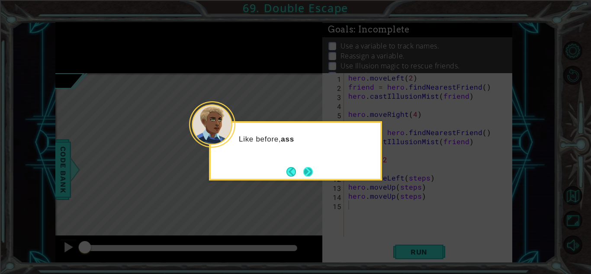
click at [307, 173] on button "Next" at bounding box center [308, 172] width 10 height 10
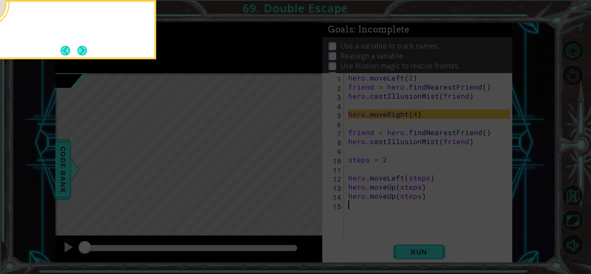
click at [307, 173] on icon at bounding box center [295, 137] width 591 height 274
click at [84, 51] on button "Next" at bounding box center [82, 51] width 10 height 10
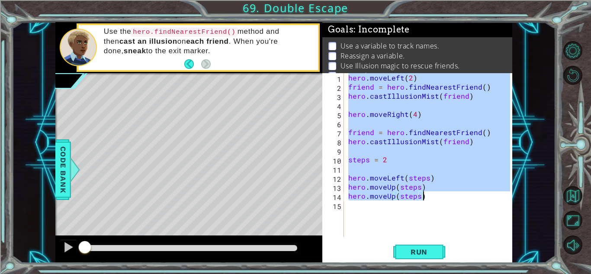
drag, startPoint x: 348, startPoint y: 80, endPoint x: 425, endPoint y: 197, distance: 140.0
click at [425, 197] on div "hero . moveLeft ( 2 ) friend = hero . findNearestFriend ( ) hero . castIllusion…" at bounding box center [430, 164] width 168 height 182
type textarea "hero.moveUp(steps) hero.moveUp(steps)"
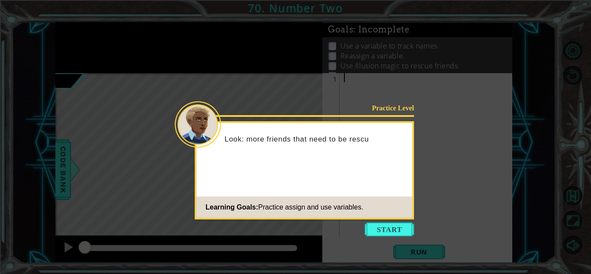
click at [394, 236] on icon at bounding box center [295, 137] width 591 height 274
click at [388, 222] on button "Start" at bounding box center [388, 229] width 49 height 14
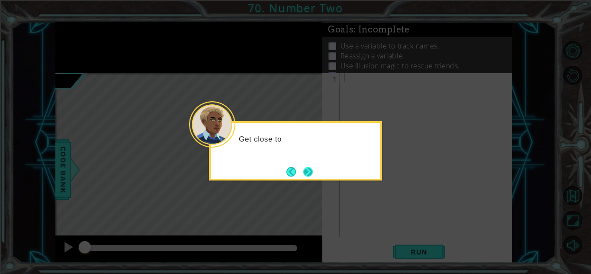
click at [310, 168] on button "Next" at bounding box center [308, 172] width 10 height 10
click at [309, 171] on button "Next" at bounding box center [308, 172] width 10 height 10
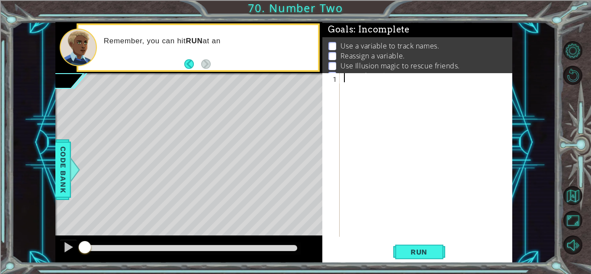
paste textarea "hero.moveUp(steps)"
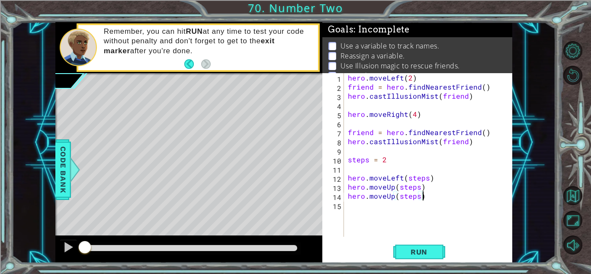
click at [402, 80] on div "hero . moveLeft ( 2 ) friend = hero . findNearestFriend ( ) hero . castIllusion…" at bounding box center [430, 164] width 168 height 182
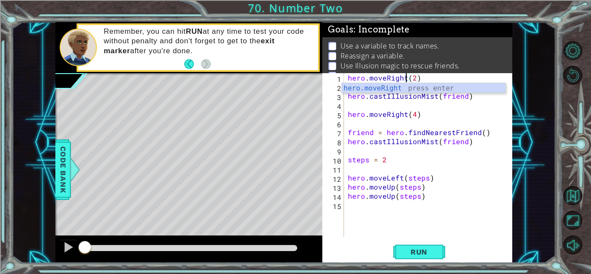
scroll to position [0, 3]
click at [415, 115] on div "hero . moveRight ( 2 ) friend = hero . findNearestFriend ( ) hero . castIllusio…" at bounding box center [430, 164] width 168 height 182
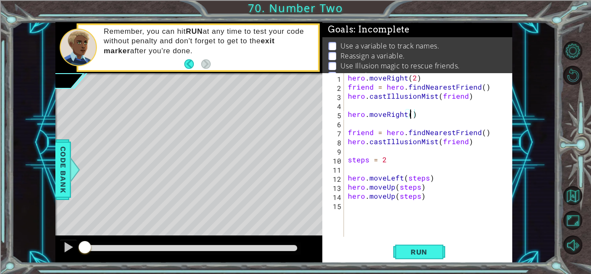
scroll to position [0, 4]
click at [386, 160] on div "hero . moveRight ( 2 ) friend = hero . findNearestFriend ( ) hero . castIllusio…" at bounding box center [430, 164] width 168 height 182
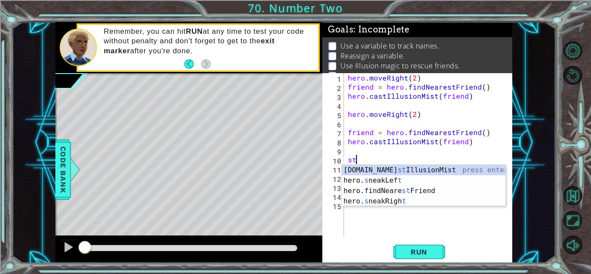
type textarea "s"
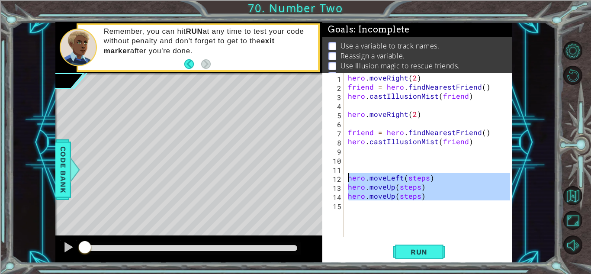
drag, startPoint x: 428, startPoint y: 202, endPoint x: 345, endPoint y: 177, distance: 86.4
click at [345, 177] on div "1 2 3 4 5 6 7 8 9 10 11 12 13 14 15 hero . moveRight ( 2 ) friend = hero . find…" at bounding box center [416, 154] width 188 height 163
type textarea "hero.moveLeft(steps) hero.moveUp(steps)"
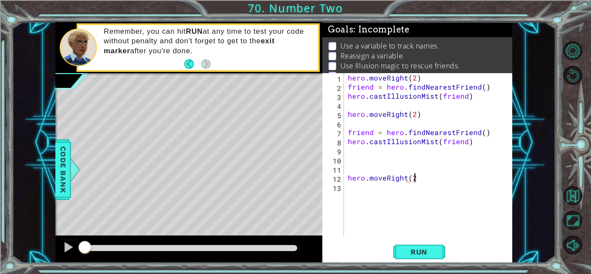
scroll to position [0, 4]
type textarea "hero.moveRight(2)"
click at [418, 255] on span "Run" at bounding box center [419, 251] width 34 height 9
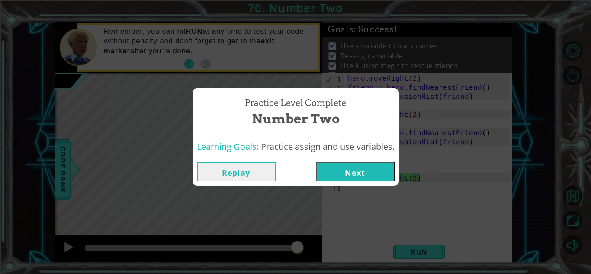
click at [363, 172] on button "Next" at bounding box center [355, 171] width 79 height 19
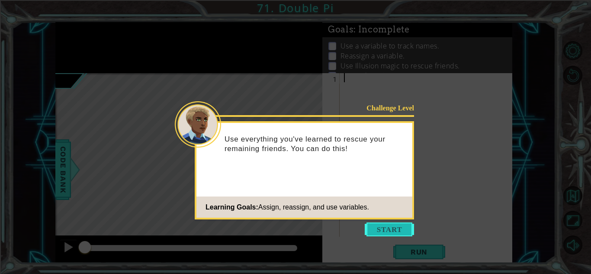
click at [385, 229] on button "Start" at bounding box center [388, 229] width 49 height 14
click at [387, 227] on button "Start" at bounding box center [388, 229] width 49 height 14
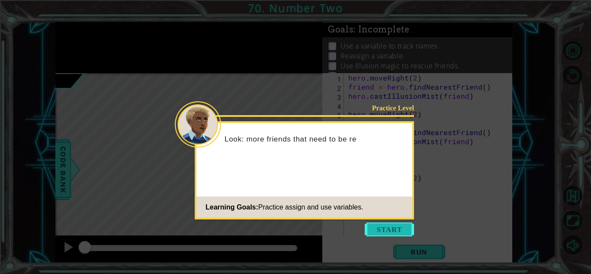
click at [390, 231] on button "Start" at bounding box center [388, 229] width 49 height 14
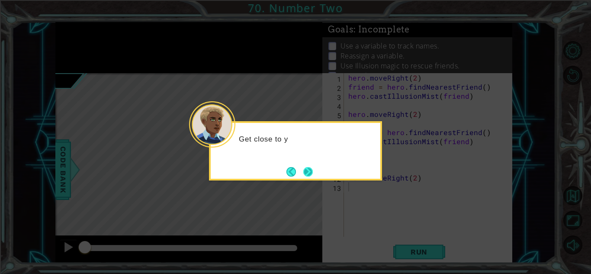
click at [312, 176] on button "Next" at bounding box center [308, 172] width 10 height 10
click at [308, 170] on button "Next" at bounding box center [308, 172] width 10 height 10
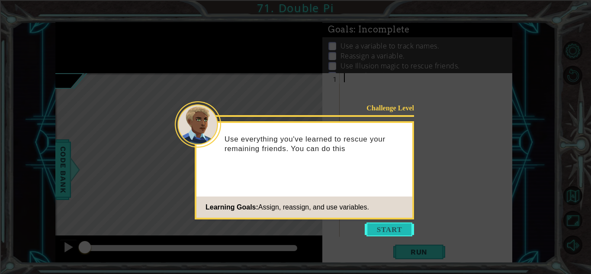
click at [382, 232] on button "Start" at bounding box center [388, 229] width 49 height 14
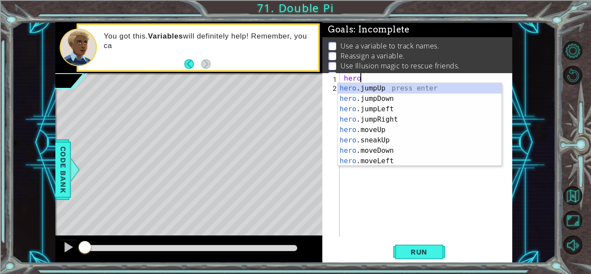
type textarea "hero."
click at [362, 98] on div "hero. jumpUp press enter hero. jumpDown press enter hero. jumpLeft press enter …" at bounding box center [419, 135] width 163 height 104
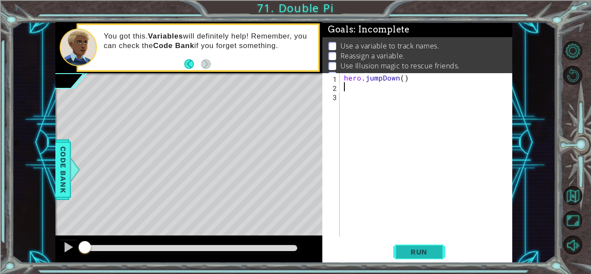
click at [415, 244] on button "Run" at bounding box center [419, 251] width 52 height 19
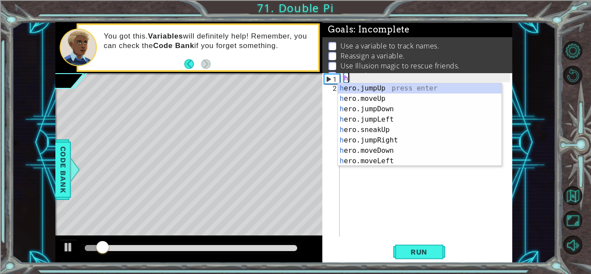
type textarea "h"
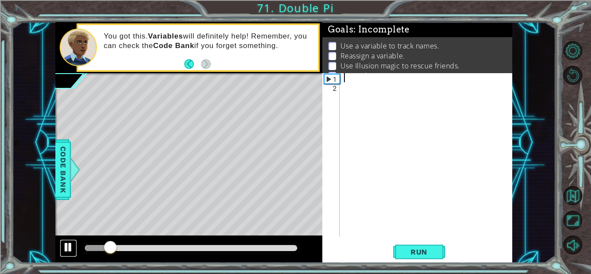
click at [71, 246] on div at bounding box center [68, 246] width 11 height 11
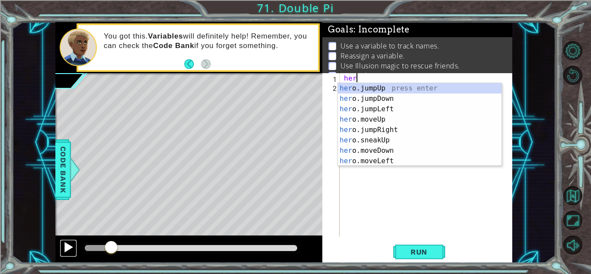
click at [68, 244] on div at bounding box center [68, 246] width 11 height 11
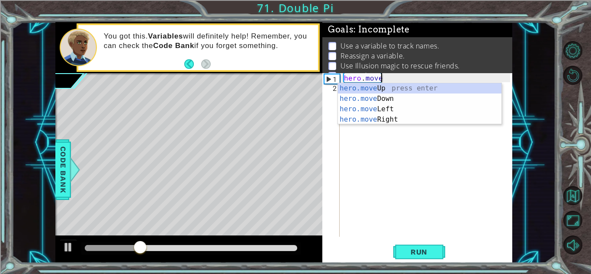
scroll to position [0, 2]
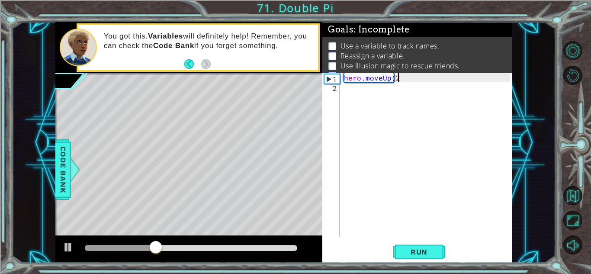
type textarea "hero.moveUp(2)"
click at [375, 93] on div "hero . moveUp ( 2 )" at bounding box center [428, 164] width 172 height 182
type textarea "hero.moveRight(2)"
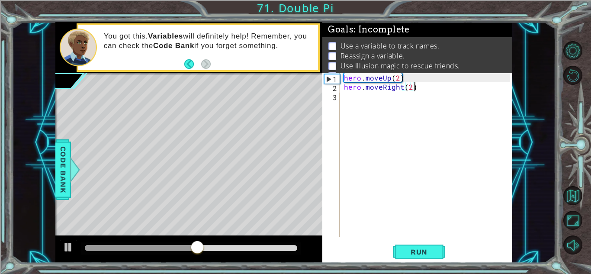
scroll to position [0, 4]
click at [398, 102] on div "hero . moveUp ( 2 ) hero . moveRight ( 2 )" at bounding box center [428, 164] width 172 height 182
drag, startPoint x: 420, startPoint y: 87, endPoint x: 328, endPoint y: 86, distance: 92.1
click at [328, 86] on div "1 2 3 hero . moveUp ( 2 ) hero . moveRight ( 2 ) הההההההההההההההההההההההההההההה…" at bounding box center [416, 154] width 188 height 163
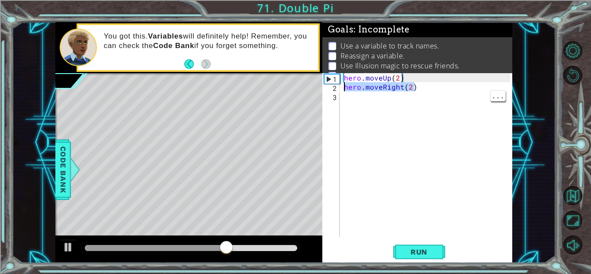
type textarea "hero.moveRight(2)"
click at [383, 105] on div "hero . moveUp ( 2 ) hero . moveRight ( 2 )" at bounding box center [428, 164] width 172 height 182
paste textarea "hero.moveRight(2)"
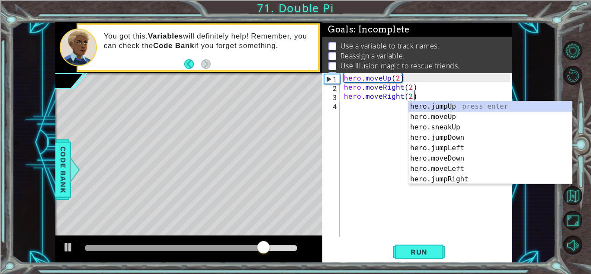
click at [401, 99] on div "hero . moveUp ( 2 ) hero . moveRight ( 2 ) hero . moveRight ( 2 )" at bounding box center [428, 164] width 172 height 182
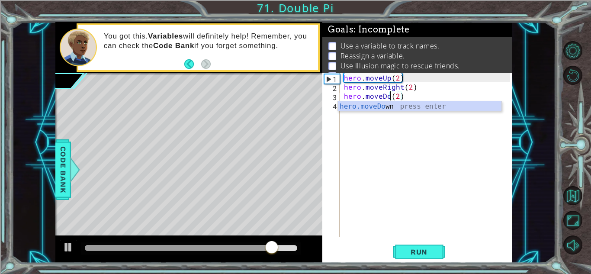
type textarea "hero.moveDown(2)"
click at [402, 162] on div "hero . moveUp ( 2 ) hero . moveRight ( 2 ) hero . moveDown ( 2 )" at bounding box center [428, 164] width 172 height 182
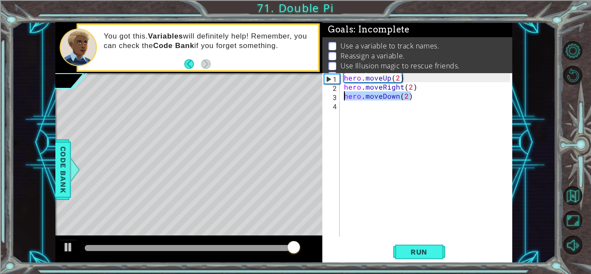
click at [310, 99] on div "1 ההההההההההההההההההההההההההההההההההההההההההההההההההההההההההההההההההההההההההההה…" at bounding box center [283, 142] width 457 height 241
type textarea "hero.moveDown(2)"
click at [366, 101] on div "hero . moveUp ( 2 ) hero . moveRight ( 2 ) hero . moveDown ( 2 )" at bounding box center [428, 164] width 172 height 182
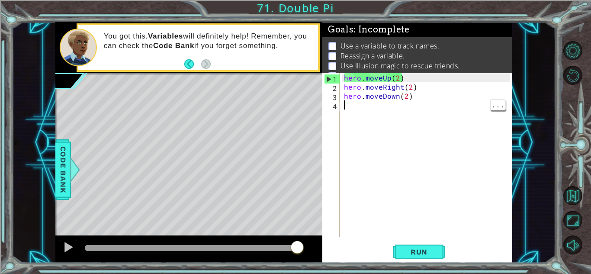
paste textarea "hero.moveDown(2)"
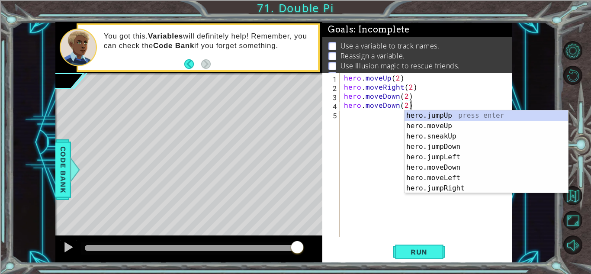
click at [399, 105] on div "hero . moveUp ( 2 ) hero . moveRight ( 2 ) hero . moveDown ( 2 ) hero . moveDow…" at bounding box center [428, 164] width 172 height 182
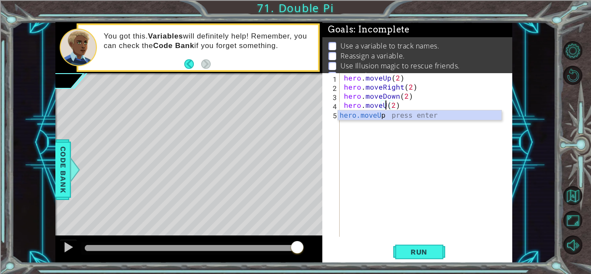
scroll to position [0, 3]
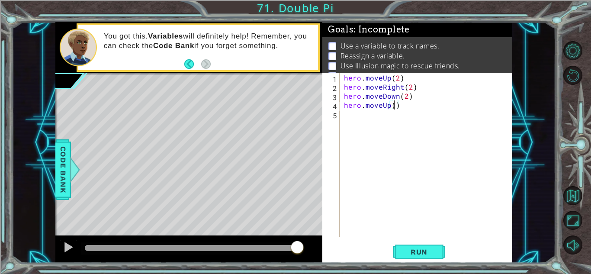
type textarea "hero.moveUp(3)"
drag, startPoint x: 417, startPoint y: 106, endPoint x: 340, endPoint y: 104, distance: 77.0
click at [340, 104] on div "hero.moveUp(3) 1 2 3 4 5 hero . moveUp ( 2 ) hero . moveRight ( 2 ) hero . move…" at bounding box center [416, 154] width 188 height 163
click at [352, 112] on div "hero . moveUp ( 2 ) hero . moveRight ( 2 ) hero . moveDown ( 2 ) hero . moveUp …" at bounding box center [428, 164] width 172 height 182
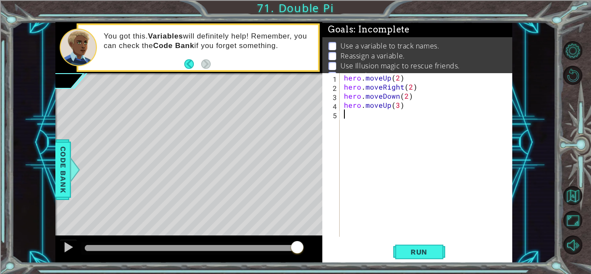
scroll to position [0, 0]
paste textarea "hero.moveUp(3)"
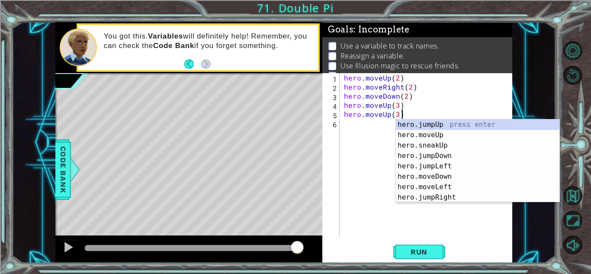
click at [390, 115] on div "hero . moveUp ( 2 ) hero . moveRight ( 2 ) hero . moveDown ( 2 ) hero . moveUp …" at bounding box center [428, 164] width 172 height 182
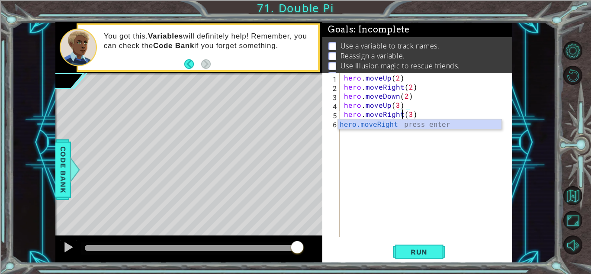
scroll to position [0, 3]
click at [413, 112] on div "hero . moveUp ( 2 ) hero . moveRight ( 2 ) hero . moveDown ( 2 ) hero . moveUp …" at bounding box center [428, 164] width 172 height 182
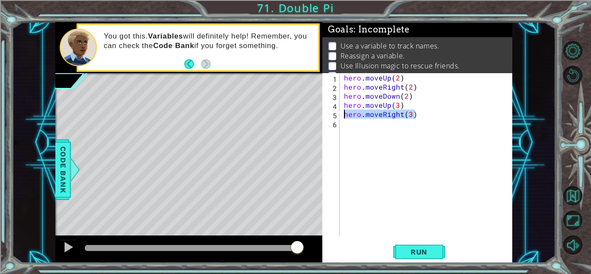
drag, startPoint x: 413, startPoint y: 112, endPoint x: 335, endPoint y: 112, distance: 77.8
click at [335, 112] on div "hero.moveRight(3) 1 2 3 4 5 6 hero . moveUp ( 2 ) hero . moveRight ( 2 ) hero .…" at bounding box center [416, 154] width 188 height 163
click at [409, 255] on span "Run" at bounding box center [419, 251] width 34 height 9
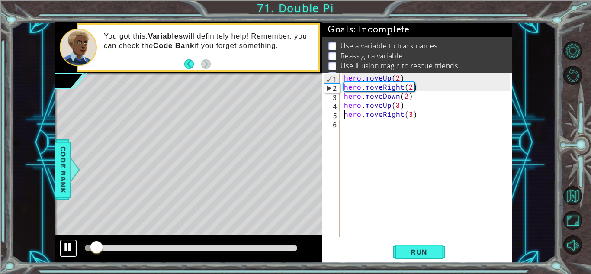
click at [67, 249] on div at bounding box center [68, 246] width 11 height 11
click at [415, 100] on div "hero . moveUp ( 2 ) hero . moveRight ( 2 ) hero . moveDown ( 2 ) hero . moveUp …" at bounding box center [428, 164] width 172 height 182
type textarea "hero.moveDown(2)"
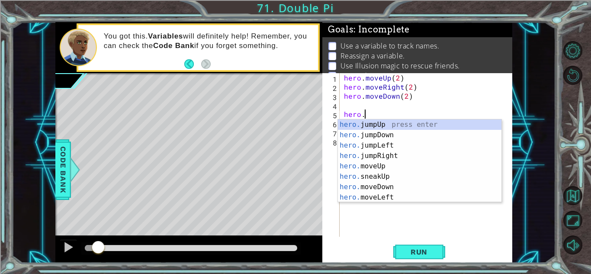
scroll to position [0, 1]
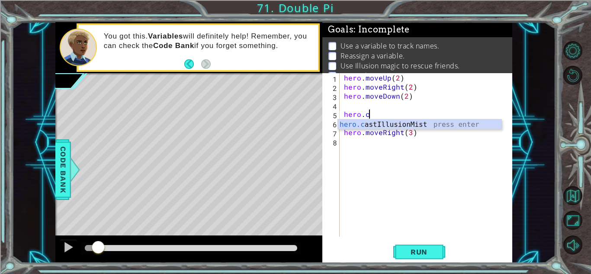
click at [447, 124] on div "hero.c astIllusionMist press enter" at bounding box center [419, 134] width 163 height 31
type textarea "hero.castIllusionMist(friend)"
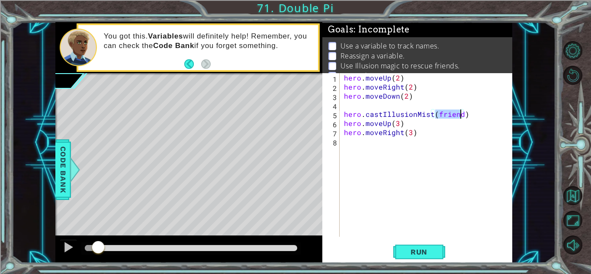
click at [347, 103] on div "hero . moveUp ( 2 ) hero . moveRight ( 2 ) hero . moveDown ( 2 ) hero . castIll…" at bounding box center [428, 164] width 172 height 182
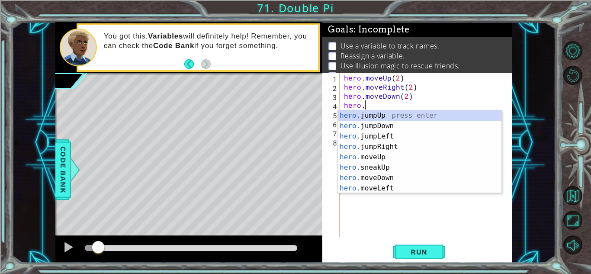
type textarea "hero.f"
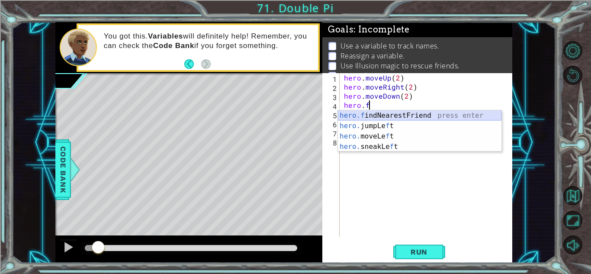
click at [383, 117] on div "hero.f indNearestFriend press enter hero. jumpLe f t press enter hero. moveLe f…" at bounding box center [419, 141] width 163 height 62
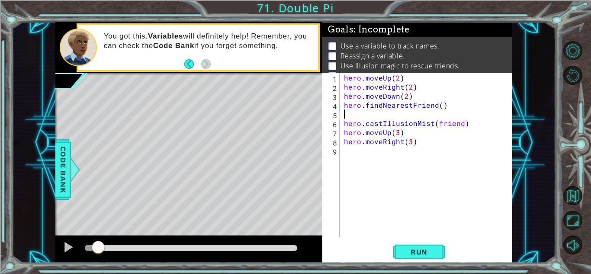
scroll to position [0, 0]
click at [383, 117] on div "hero . moveUp ( 2 ) hero . moveRight ( 2 ) hero . moveDown ( 2 ) hero . findNea…" at bounding box center [428, 164] width 172 height 182
click at [417, 250] on span "Run" at bounding box center [419, 251] width 34 height 9
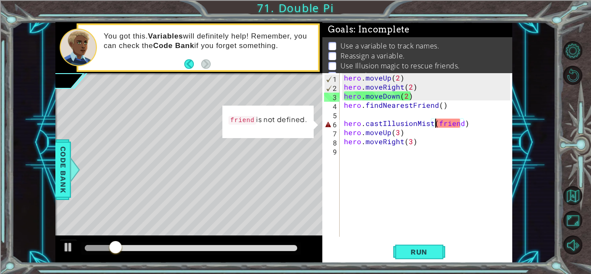
click at [434, 123] on div "hero . moveUp ( 2 ) hero . moveRight ( 2 ) hero . moveDown ( 2 ) hero . findNea…" at bounding box center [428, 164] width 172 height 182
type textarea "hero.castIllusionMist(friend)"
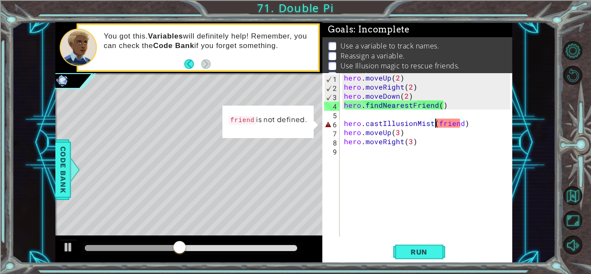
click at [364, 115] on div "hero . moveUp ( 2 ) hero . moveRight ( 2 ) hero . moveDown ( 2 ) hero . findNea…" at bounding box center [428, 164] width 172 height 182
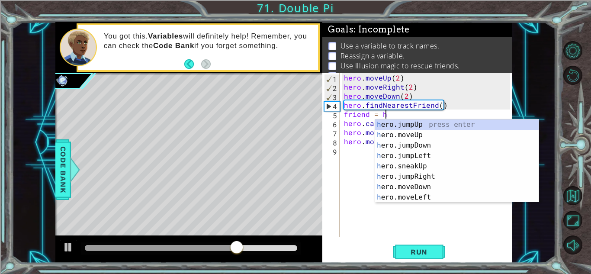
scroll to position [0, 2]
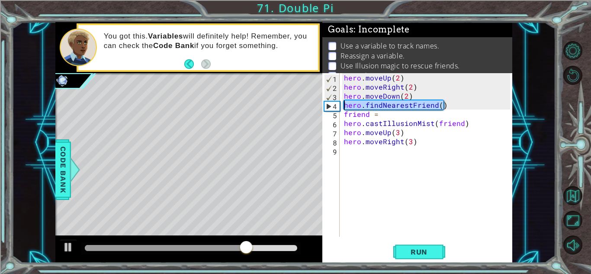
drag, startPoint x: 454, startPoint y: 105, endPoint x: 336, endPoint y: 101, distance: 118.1
click at [336, 101] on div "friend = 1 2 3 4 5 6 7 8 9 hero . moveUp ( 2 ) hero . moveRight ( 2 ) hero . mo…" at bounding box center [416, 154] width 188 height 163
type textarea "hero.findNearestFriend()"
click at [355, 105] on div "hero . moveUp ( 2 ) hero . moveRight ( 2 ) hero . moveDown ( 2 ) hero . findNea…" at bounding box center [426, 154] width 168 height 163
click at [350, 104] on div "hero . moveUp ( 2 ) hero . moveRight ( 2 ) hero . moveDown ( 2 ) hero . findNea…" at bounding box center [428, 164] width 172 height 182
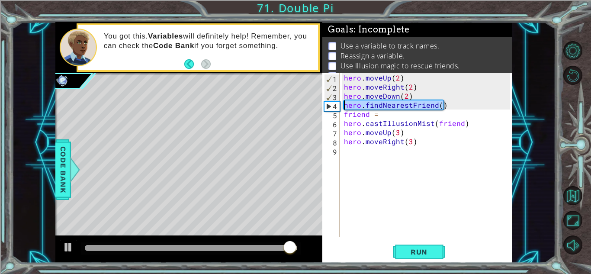
drag, startPoint x: 445, startPoint y: 108, endPoint x: 343, endPoint y: 108, distance: 102.0
click at [343, 108] on div "hero . moveUp ( 2 ) hero . moveRight ( 2 ) hero . moveDown ( 2 ) hero . findNea…" at bounding box center [428, 164] width 172 height 182
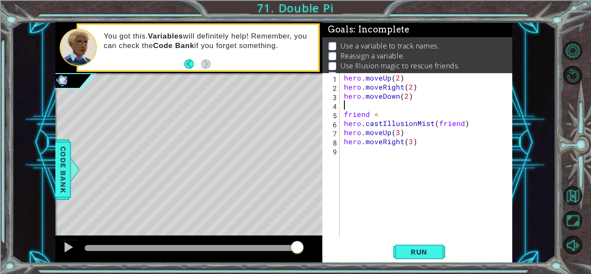
scroll to position [0, 0]
click at [389, 116] on div "hero . moveUp ( 2 ) hero . moveRight ( 2 ) hero . moveDown ( 2 ) friend = hero …" at bounding box center [428, 164] width 172 height 182
paste textarea "hero.findNearestFriend()"
click at [360, 110] on div "hero . moveUp ( 2 ) hero . moveRight ( 2 ) hero . moveDown ( 2 ) friend = hero …" at bounding box center [428, 164] width 172 height 182
click at [346, 114] on div "hero . moveUp ( 2 ) hero . moveRight ( 2 ) hero . moveDown ( 2 ) friend = hero …" at bounding box center [428, 164] width 172 height 182
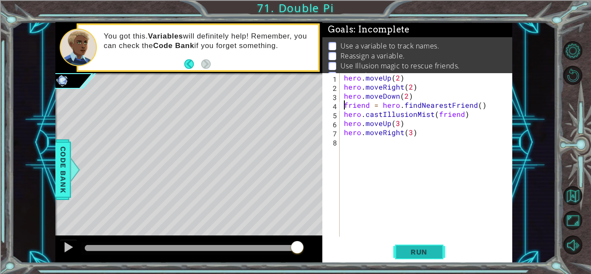
click at [412, 255] on span "Run" at bounding box center [419, 251] width 34 height 9
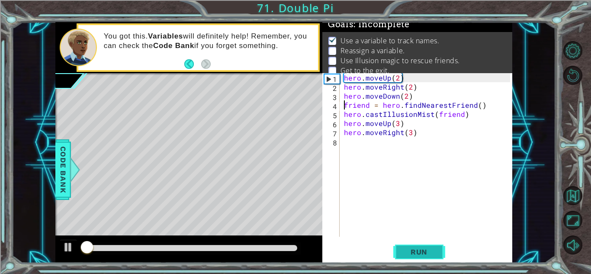
scroll to position [6, 0]
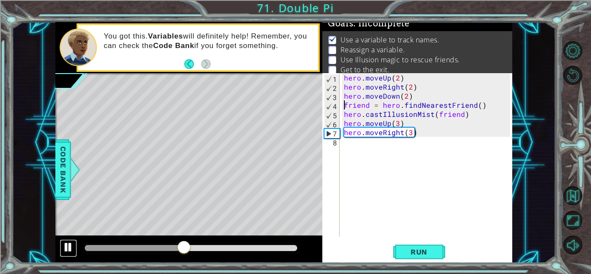
click at [65, 243] on div at bounding box center [68, 246] width 11 height 11
drag, startPoint x: 419, startPoint y: 131, endPoint x: 327, endPoint y: 134, distance: 92.1
click at [327, 134] on div "friend = hero.findNearestFriend() 1 2 3 4 5 6 7 8 hero . moveUp ( 2 ) hero . mo…" at bounding box center [416, 154] width 188 height 163
type textarea "hero.moveRight(3)"
click at [345, 141] on div "hero . moveUp ( 2 ) hero . moveRight ( 2 ) hero . moveDown ( 2 ) friend = hero …" at bounding box center [428, 164] width 172 height 182
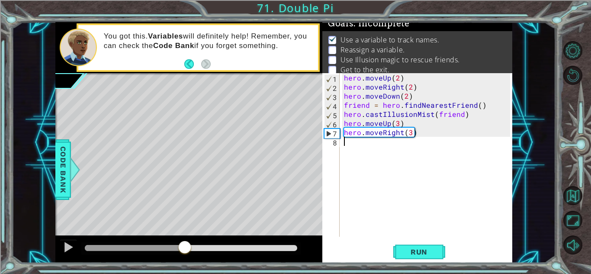
paste textarea "hero.moveRight(3)"
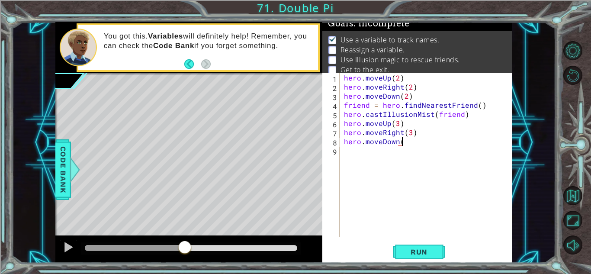
scroll to position [0, 3]
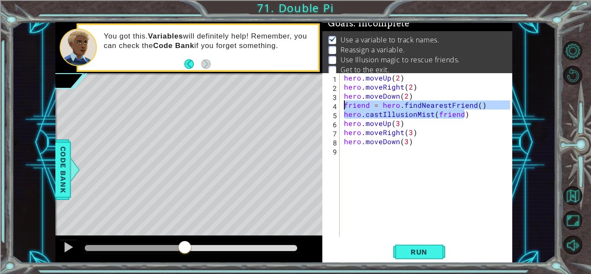
drag, startPoint x: 464, startPoint y: 115, endPoint x: 338, endPoint y: 107, distance: 126.0
click at [338, 107] on div "hero.moveDown(3) 1 2 3 4 5 6 7 8 9 hero . moveUp ( 2 ) hero . moveRight ( 2 ) h…" at bounding box center [416, 154] width 188 height 163
type textarea "friend = hero.findNearestFriend() hero.castIllusionMist(friend)"
click at [368, 150] on div "hero . moveUp ( 2 ) hero . moveRight ( 2 ) hero . moveDown ( 2 ) friend = hero …" at bounding box center [428, 164] width 172 height 182
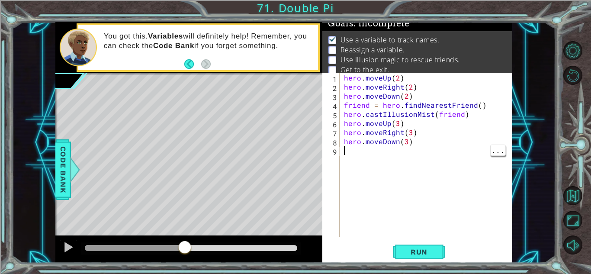
scroll to position [0, 0]
paste textarea "hero.castIllusionMist(friend)"
type textarea "hero.castIllusionMist(friend)"
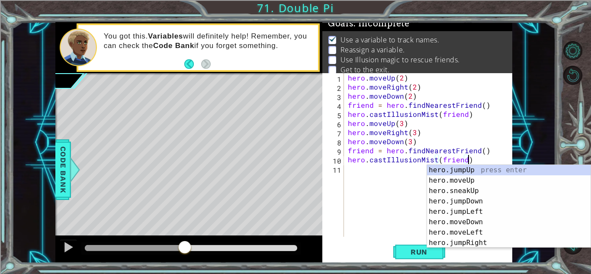
click at [365, 166] on div "hero . moveUp ( 2 ) hero . moveRight ( 2 ) hero . moveDown ( 2 ) friend = hero …" at bounding box center [430, 164] width 168 height 182
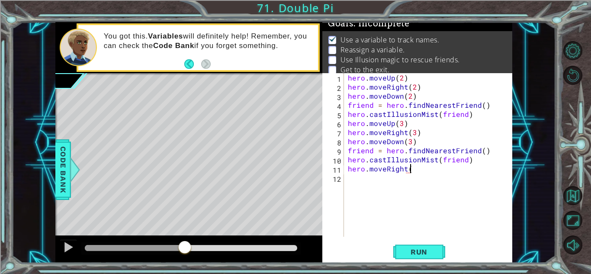
scroll to position [0, 3]
type textarea "hero.moveRight()"
click at [417, 255] on span "Run" at bounding box center [419, 251] width 34 height 9
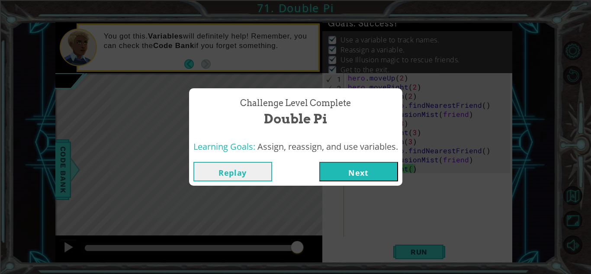
click at [374, 175] on button "Next" at bounding box center [358, 171] width 79 height 19
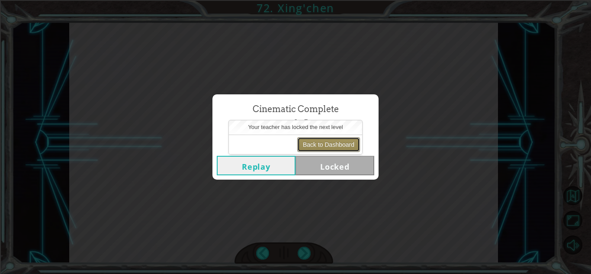
click at [304, 147] on button "Back to Dashboard" at bounding box center [328, 144] width 63 height 15
